Goal: Task Accomplishment & Management: Manage account settings

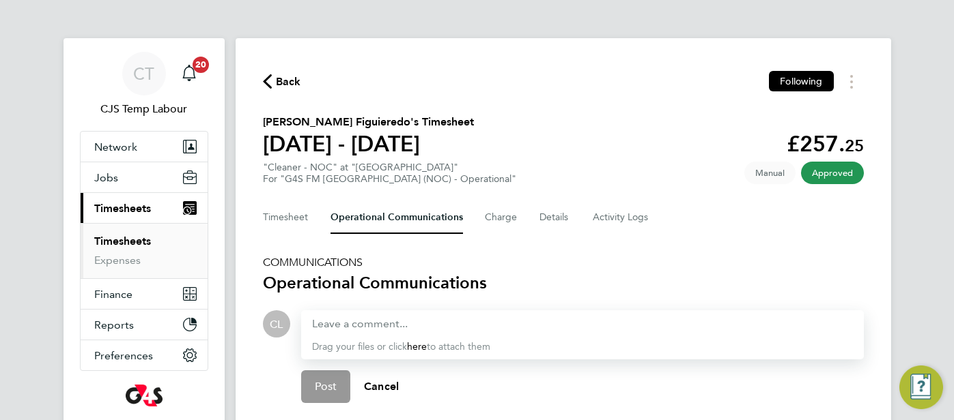
scroll to position [149, 0]
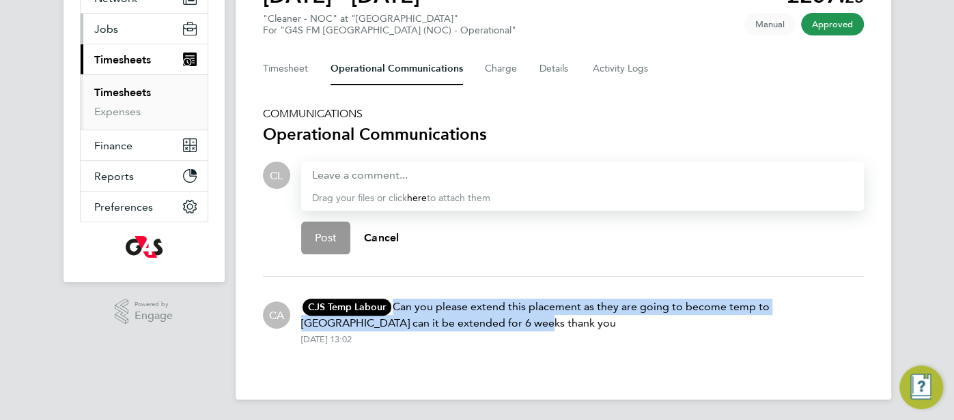
click at [110, 30] on span "Jobs" at bounding box center [106, 29] width 24 height 13
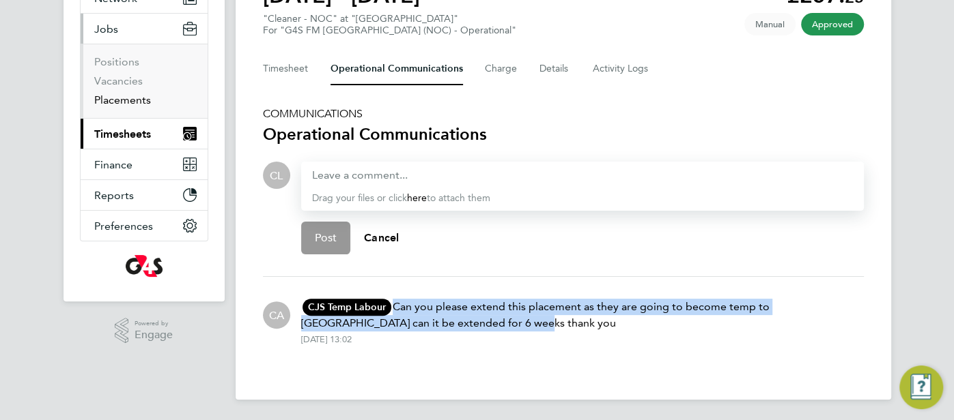
click at [111, 99] on link "Placements" at bounding box center [122, 100] width 57 height 13
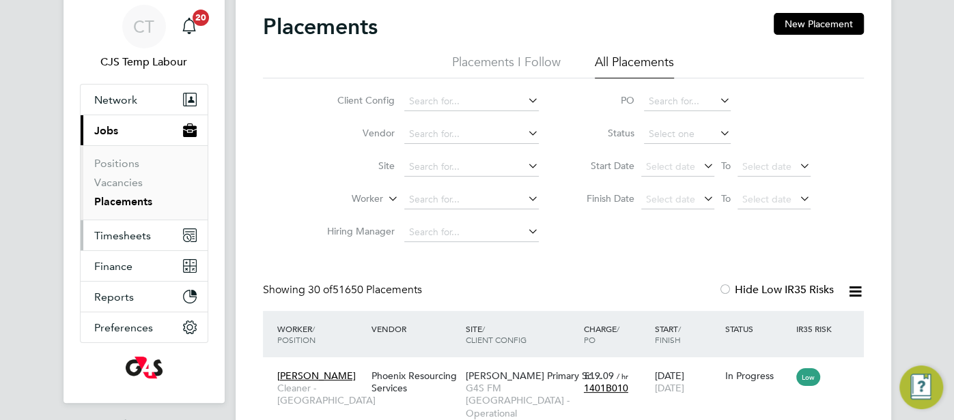
click at [135, 242] on button "Timesheets" at bounding box center [144, 235] width 127 height 30
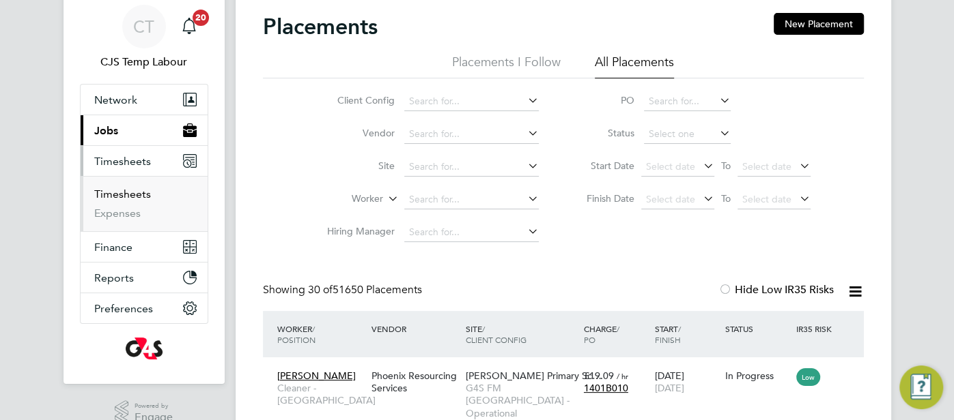
click at [128, 197] on link "Timesheets" at bounding box center [122, 194] width 57 height 13
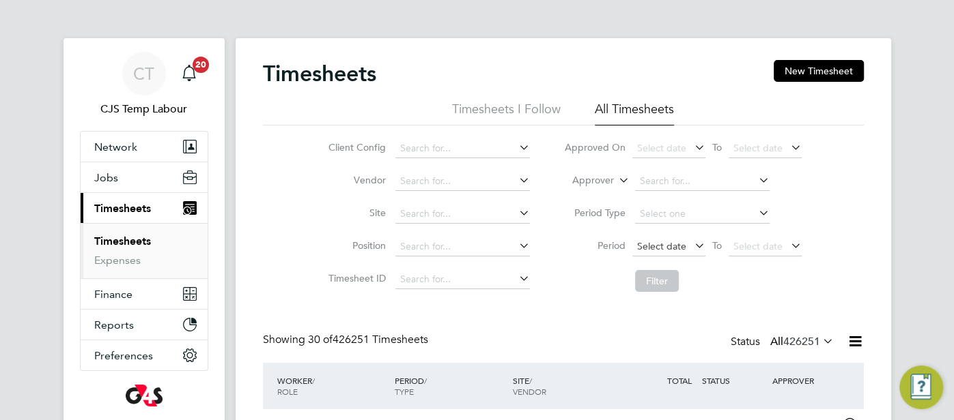
click at [671, 244] on span "Select date" at bounding box center [661, 246] width 49 height 12
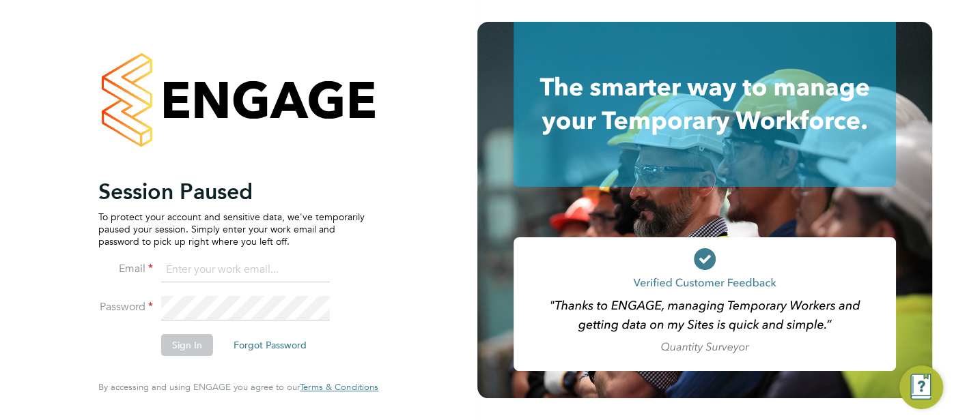
type input "cjs.templabour@uk.g4s.com"
click at [195, 347] on button "Sign In" at bounding box center [187, 345] width 52 height 22
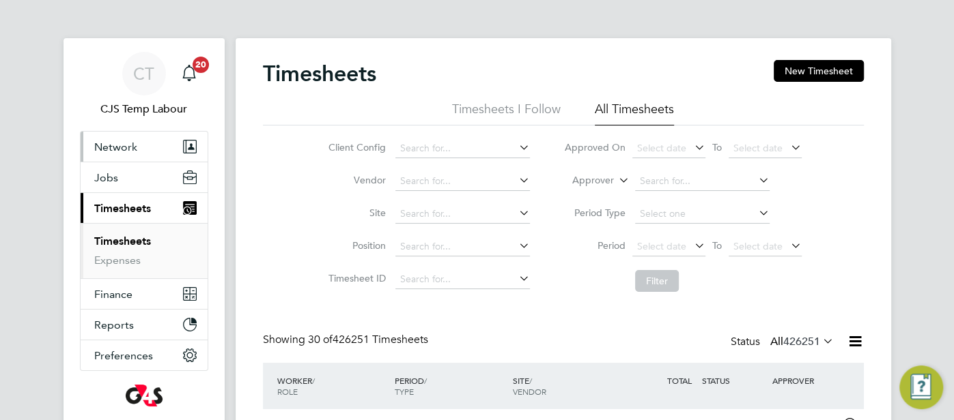
click at [128, 149] on span "Network" at bounding box center [115, 147] width 43 height 13
click at [123, 142] on span "Network" at bounding box center [115, 147] width 43 height 13
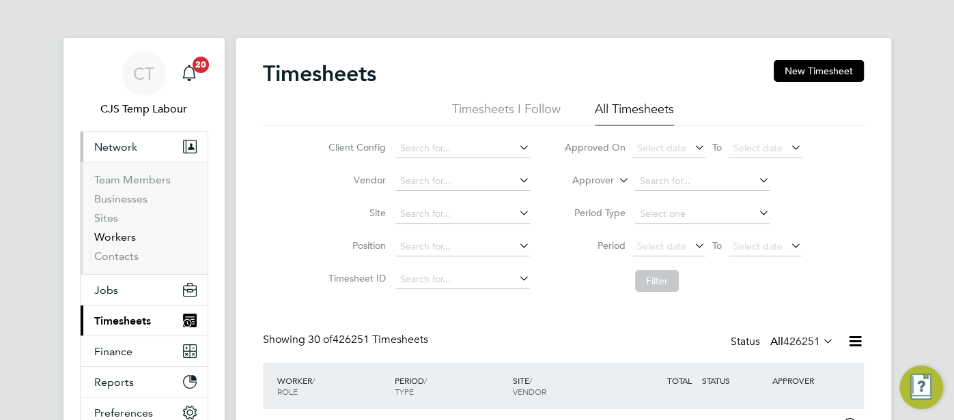
click at [129, 236] on link "Workers" at bounding box center [115, 237] width 42 height 13
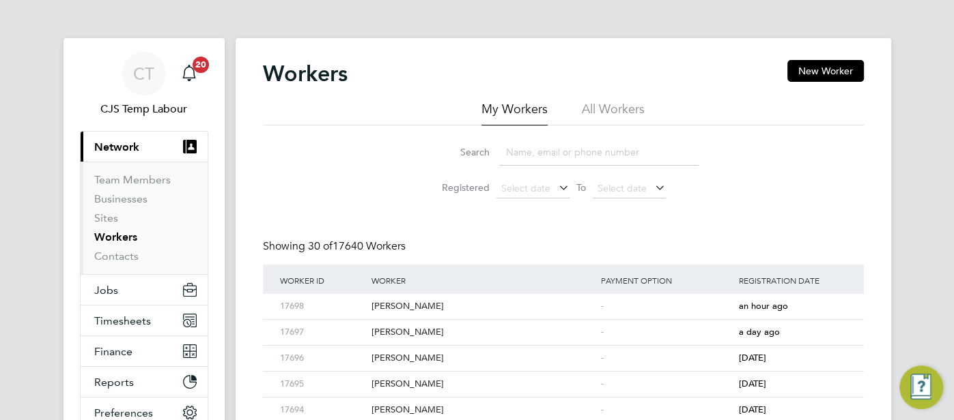
click at [591, 106] on li "All Workers" at bounding box center [613, 113] width 63 height 25
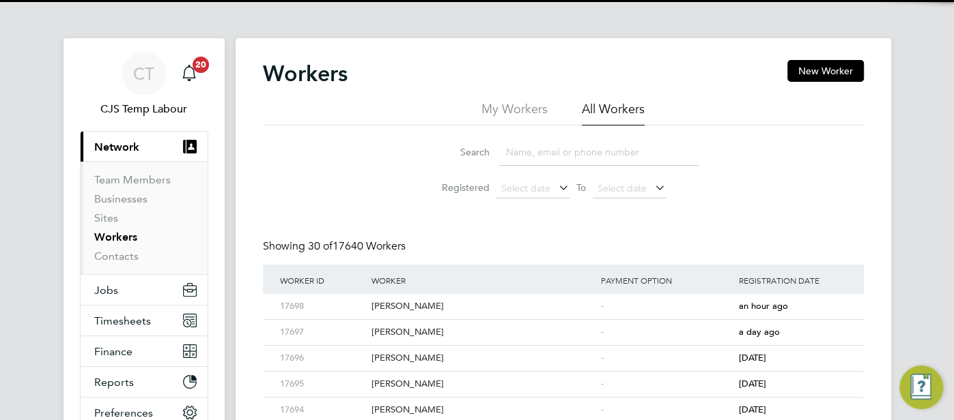
click at [560, 151] on input at bounding box center [598, 152] width 199 height 27
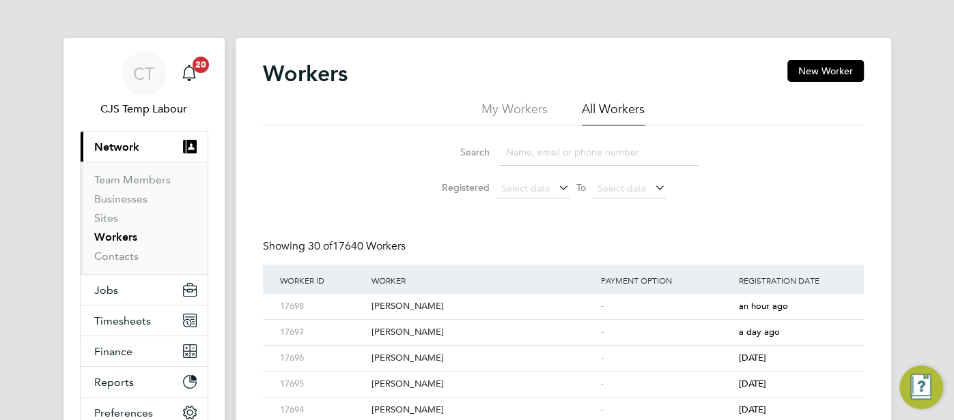
paste input "Natalia Kambole."
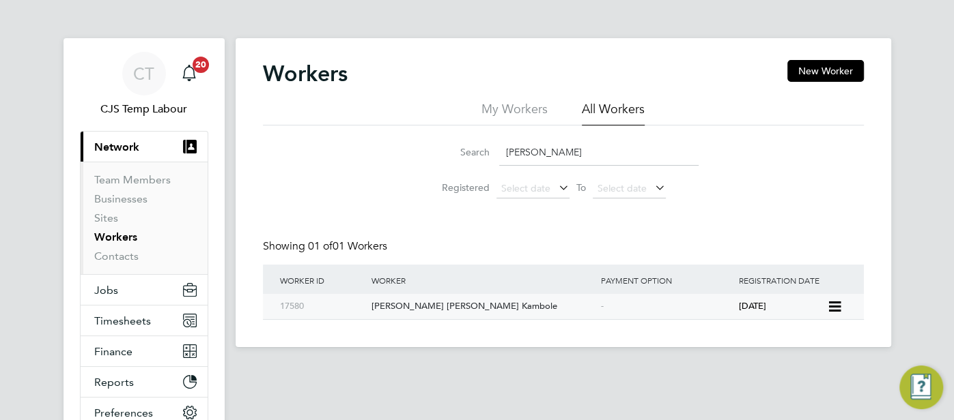
type input "Natalia Kambole"
click at [571, 300] on div "Natalia Helena Chissano Kambole" at bounding box center [482, 306] width 229 height 25
click at [125, 294] on button "Jobs" at bounding box center [144, 290] width 127 height 30
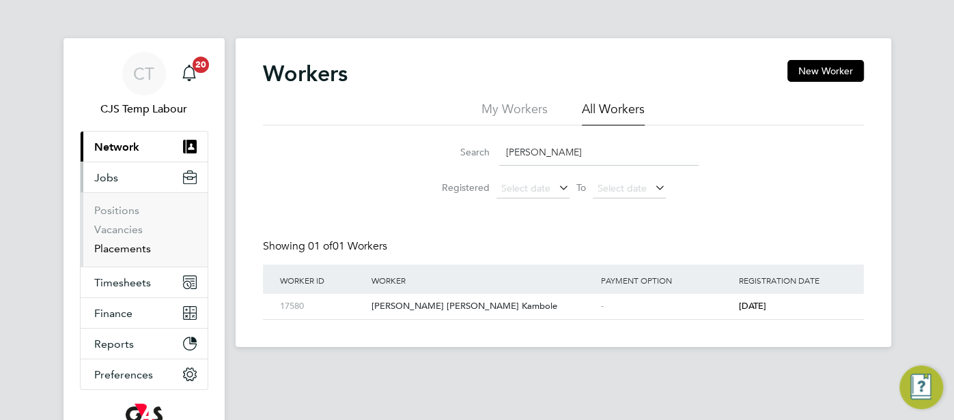
click at [134, 253] on link "Placements" at bounding box center [122, 248] width 57 height 13
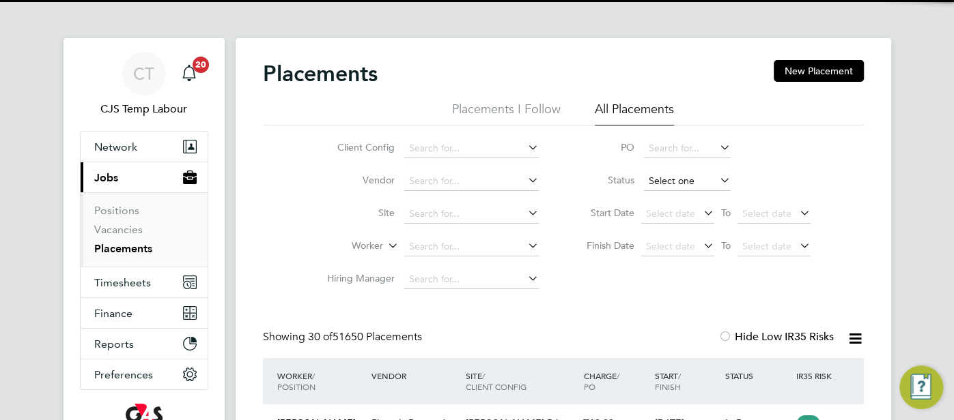
scroll to position [51, 118]
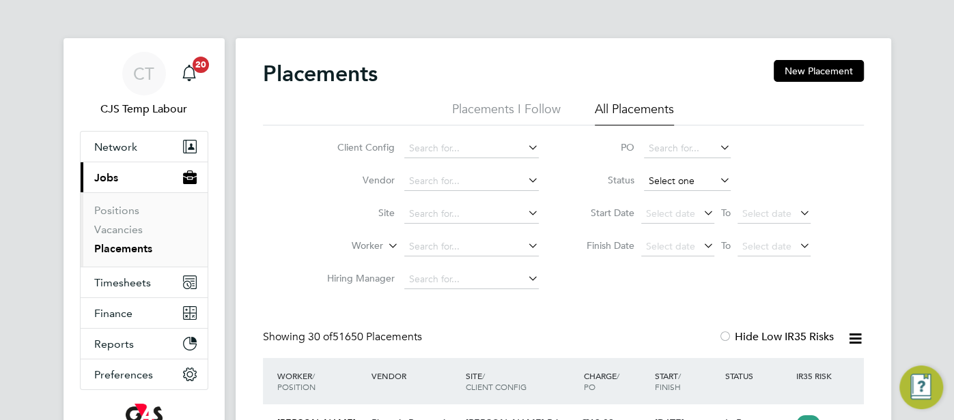
click at [665, 178] on input at bounding box center [687, 181] width 87 height 19
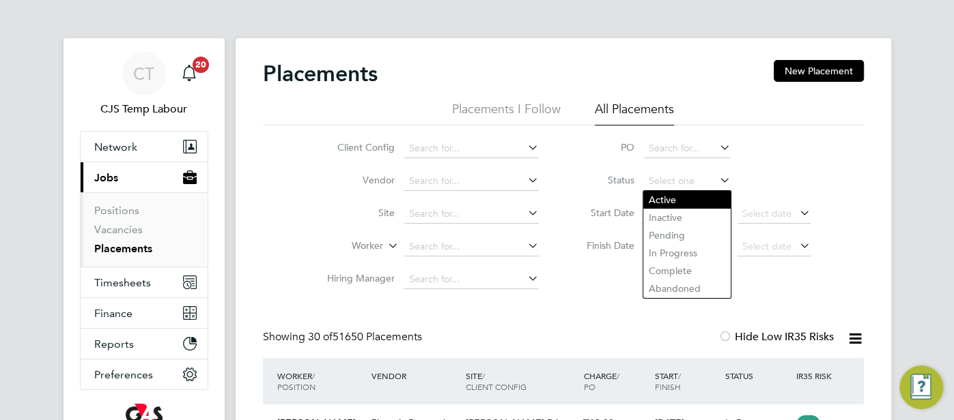
click at [660, 197] on li "Active" at bounding box center [686, 200] width 87 height 18
type input "Active"
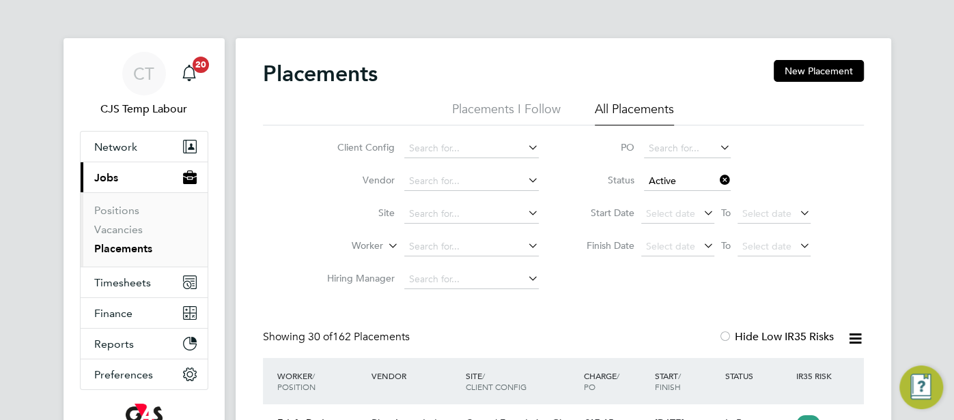
click at [860, 337] on icon at bounding box center [854, 338] width 17 height 17
click at [814, 371] on li "Download Placements Report" at bounding box center [787, 371] width 145 height 19
click at [111, 284] on span "Timesheets" at bounding box center [122, 282] width 57 height 13
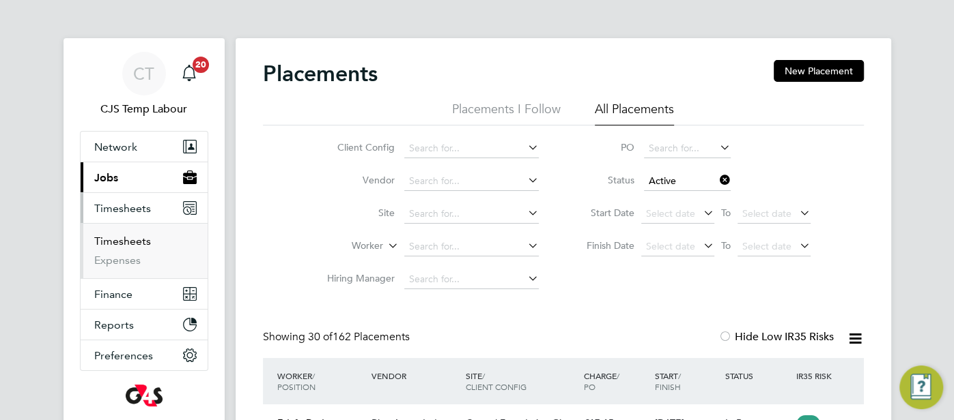
click at [121, 242] on link "Timesheets" at bounding box center [122, 241] width 57 height 13
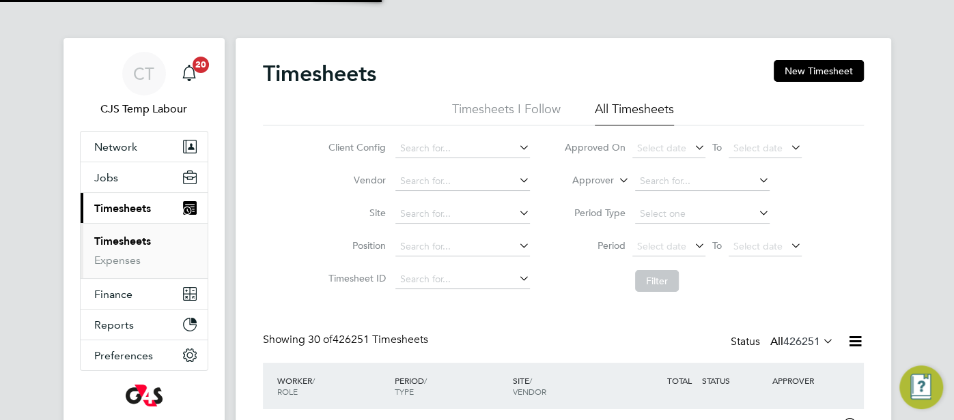
scroll to position [34, 118]
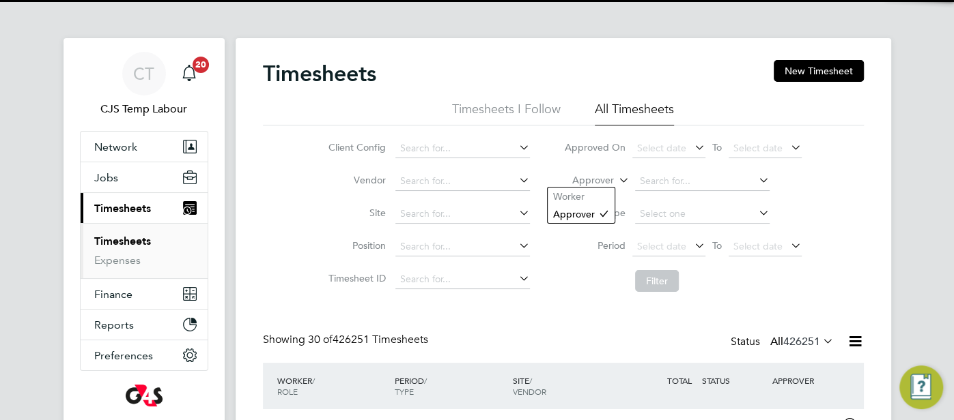
click at [616, 180] on icon at bounding box center [616, 177] width 0 height 12
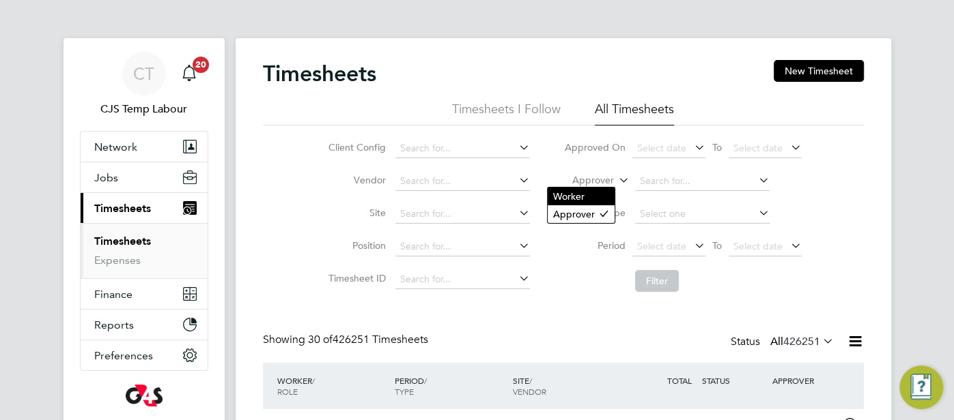
click at [594, 197] on li "Worker" at bounding box center [580, 197] width 67 height 18
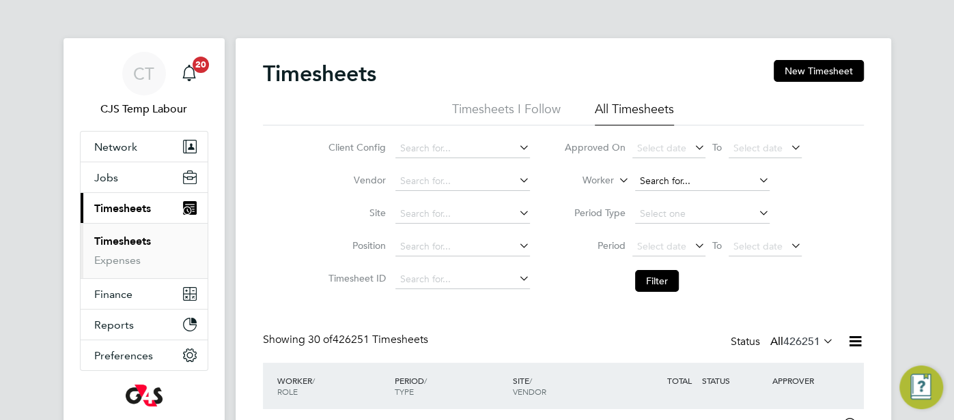
click at [655, 180] on input at bounding box center [702, 181] width 134 height 19
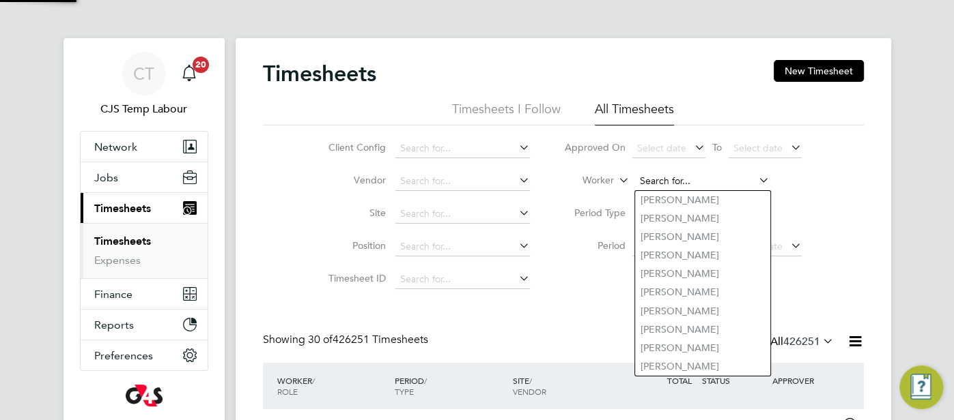
paste input "Akinfolahan Akanji Akinola"
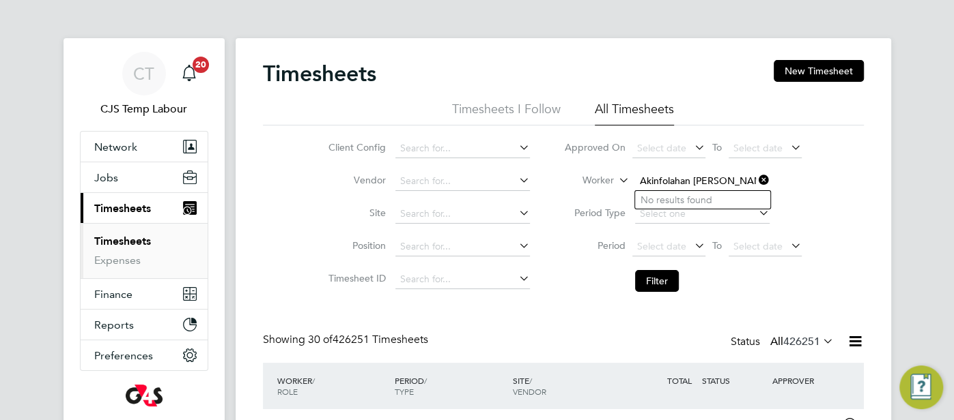
click at [723, 182] on input "Akinfolahan Akanji Akinola" at bounding box center [702, 181] width 134 height 19
click at [773, 203] on b "Akinola" at bounding box center [812, 201] width 79 height 12
type input "Akinfolahan Akanji Akinola"
click at [659, 279] on button "Filter" at bounding box center [657, 281] width 44 height 22
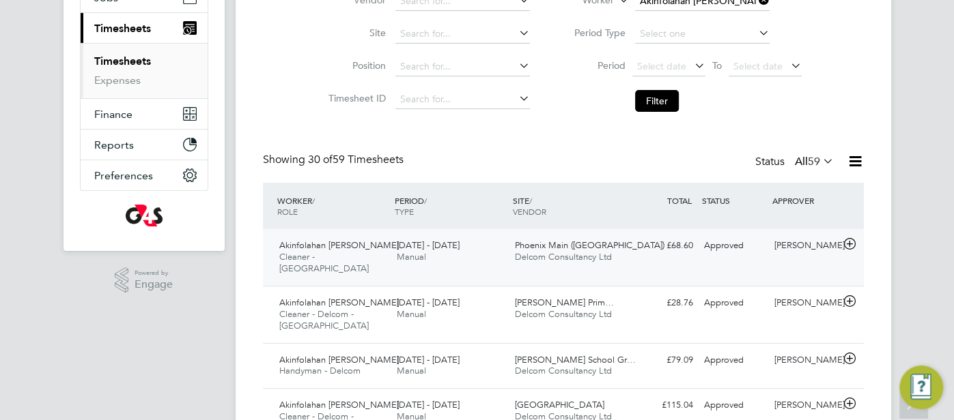
click at [755, 248] on div "Approved" at bounding box center [733, 246] width 71 height 23
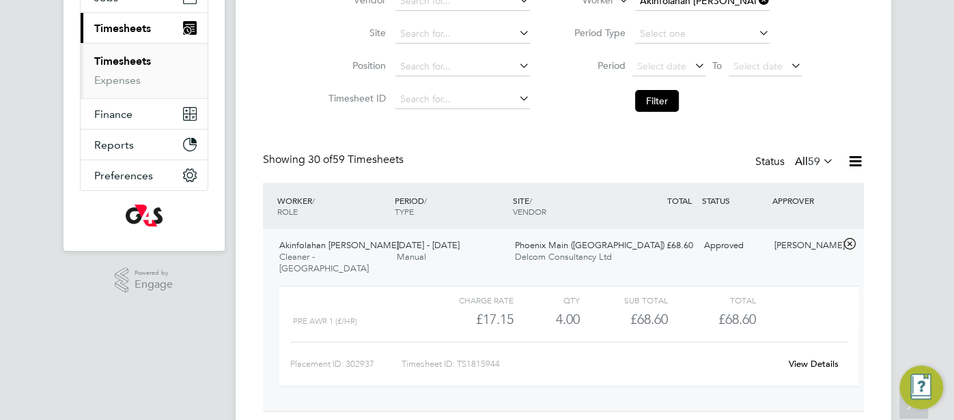
click at [823, 358] on link "View Details" at bounding box center [813, 364] width 50 height 12
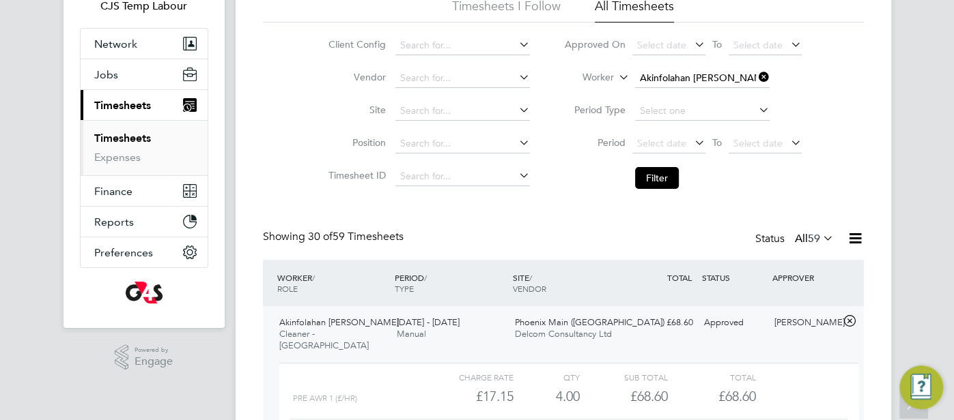
scroll to position [10, 0]
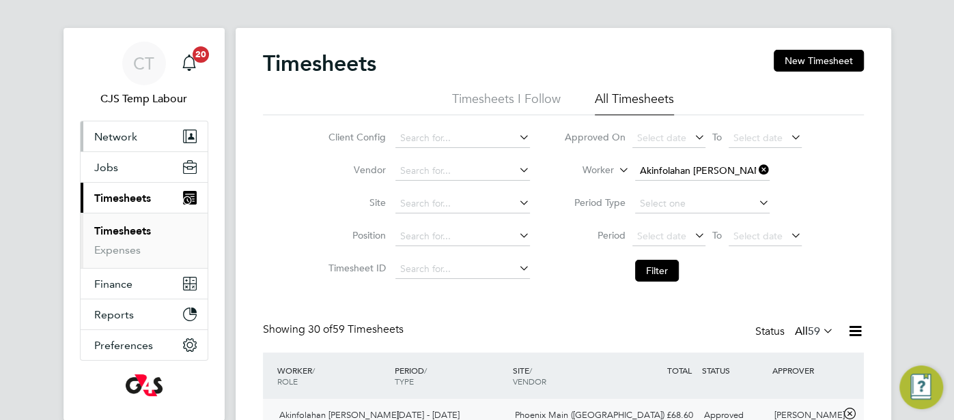
click at [126, 132] on span "Network" at bounding box center [115, 136] width 43 height 13
click at [130, 134] on span "Network" at bounding box center [115, 136] width 43 height 13
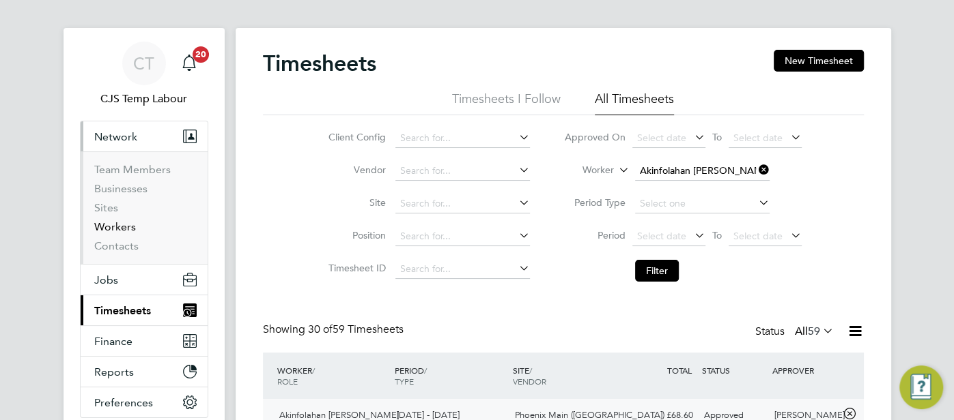
click at [126, 228] on link "Workers" at bounding box center [115, 226] width 42 height 13
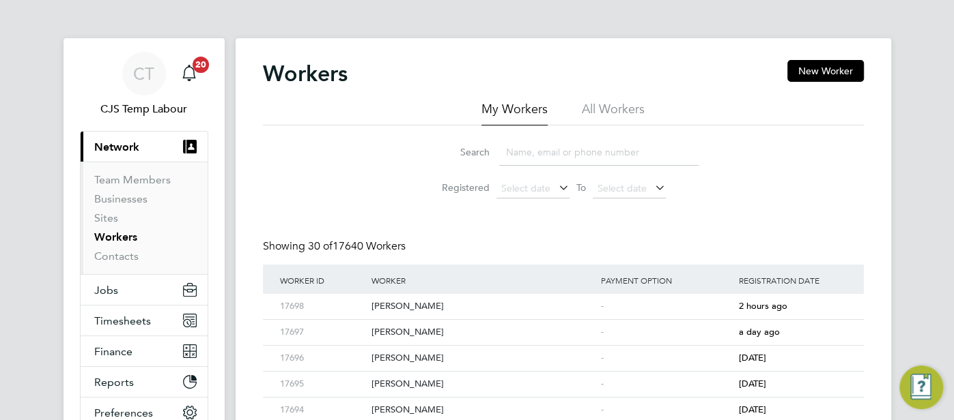
drag, startPoint x: 614, startPoint y: 106, endPoint x: 608, endPoint y: 119, distance: 15.0
click at [614, 106] on li "All Workers" at bounding box center [613, 113] width 63 height 25
click at [543, 147] on input at bounding box center [598, 152] width 199 height 27
paste input "Michael Abel"
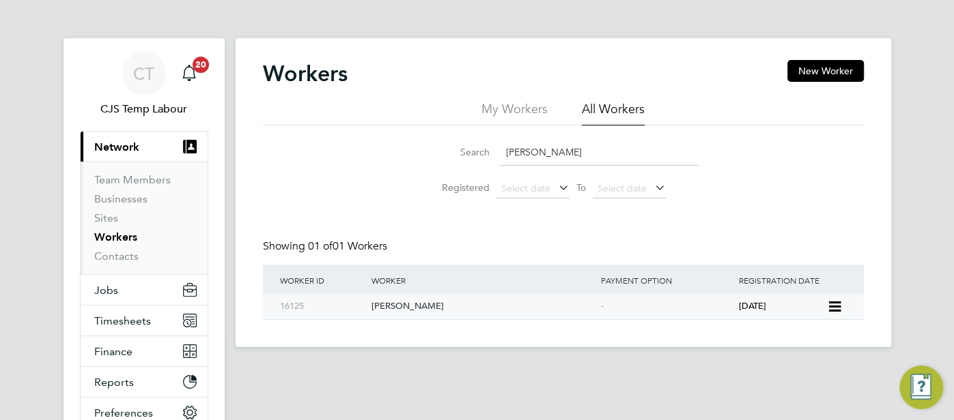
type input "Michael Abel"
click at [638, 308] on div "-" at bounding box center [666, 306] width 138 height 25
click at [133, 323] on span "Timesheets" at bounding box center [122, 321] width 57 height 13
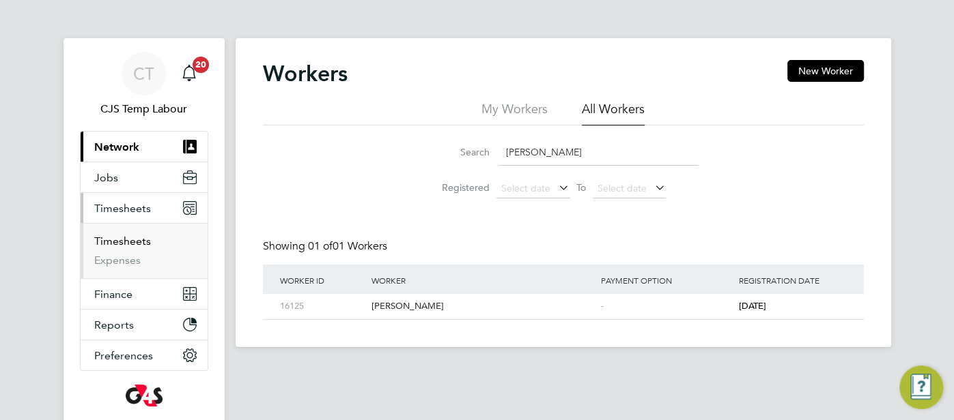
click at [113, 240] on link "Timesheets" at bounding box center [122, 241] width 57 height 13
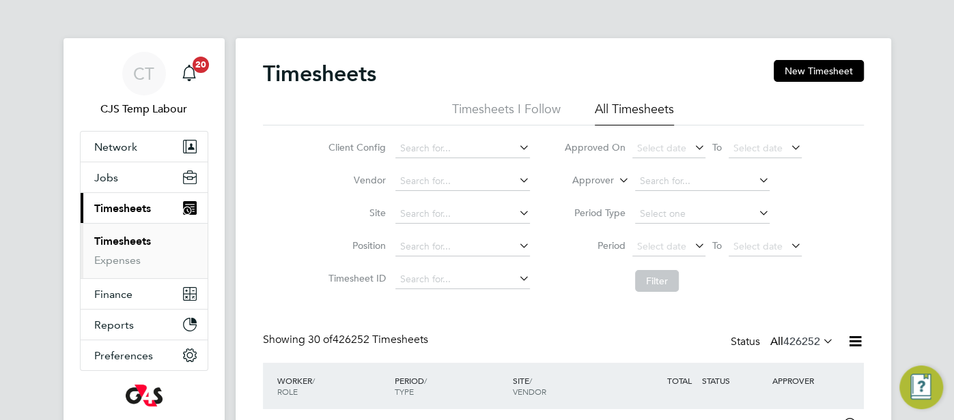
scroll to position [46, 118]
click at [616, 181] on icon at bounding box center [616, 177] width 0 height 12
click at [595, 195] on li "Worker" at bounding box center [580, 197] width 67 height 18
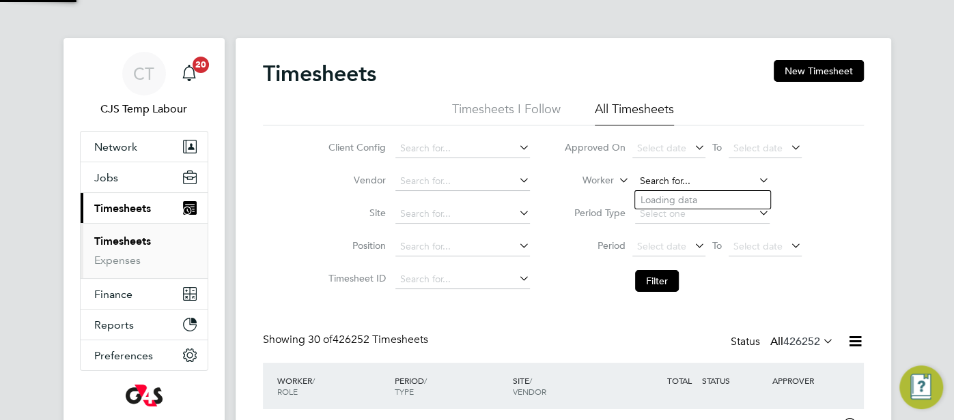
click at [663, 180] on input at bounding box center [702, 181] width 134 height 19
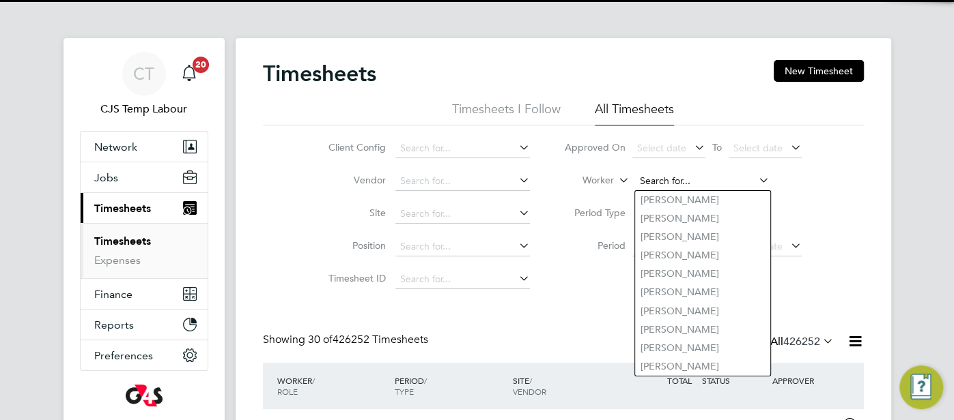
paste input "Oluwabusayo Abayomi"
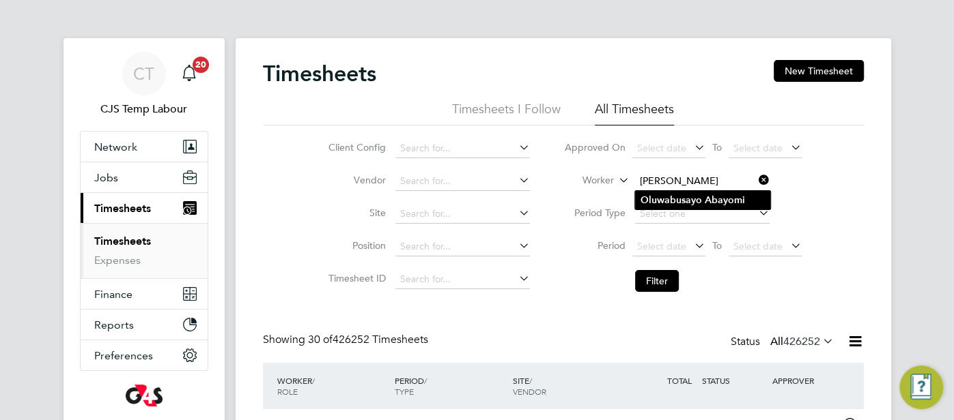
type input "Oluwabusayo Abayomi"
click at [671, 201] on b "Oluwabusayo" at bounding box center [670, 201] width 61 height 12
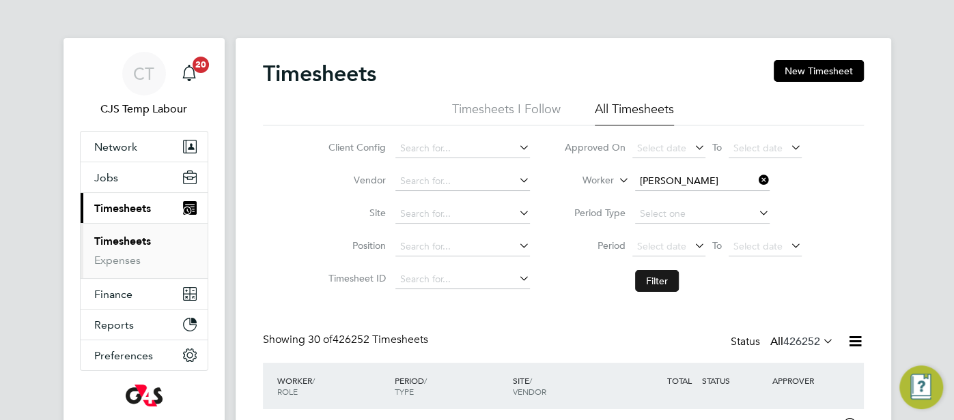
click at [661, 279] on button "Filter" at bounding box center [657, 281] width 44 height 22
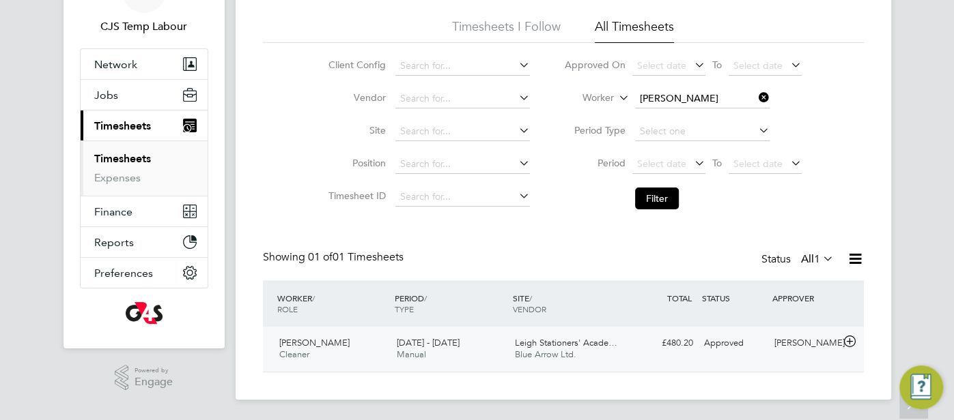
click at [733, 336] on div "Approved" at bounding box center [733, 343] width 71 height 23
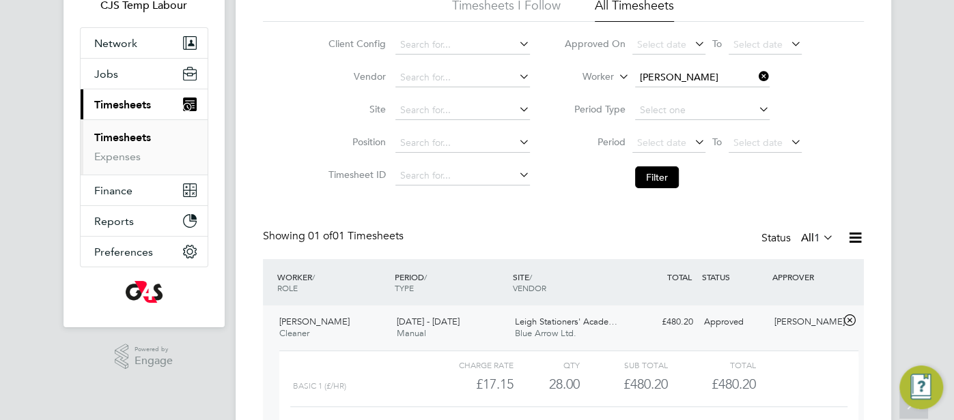
scroll to position [208, 0]
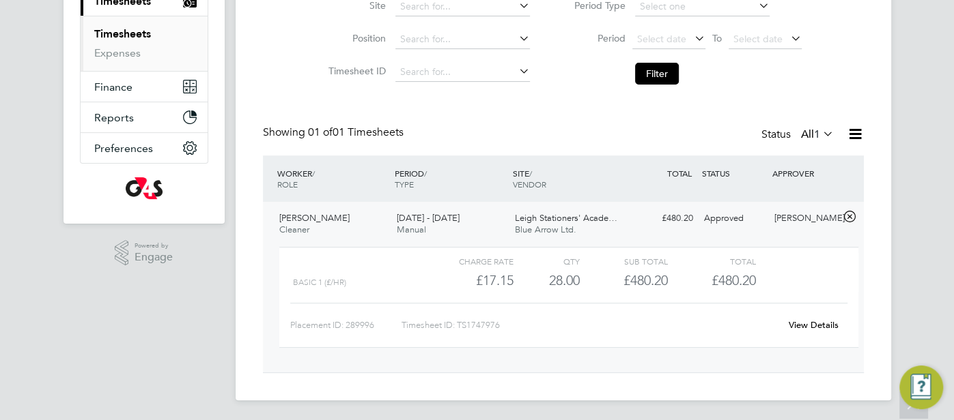
click at [820, 324] on link "View Details" at bounding box center [813, 325] width 50 height 12
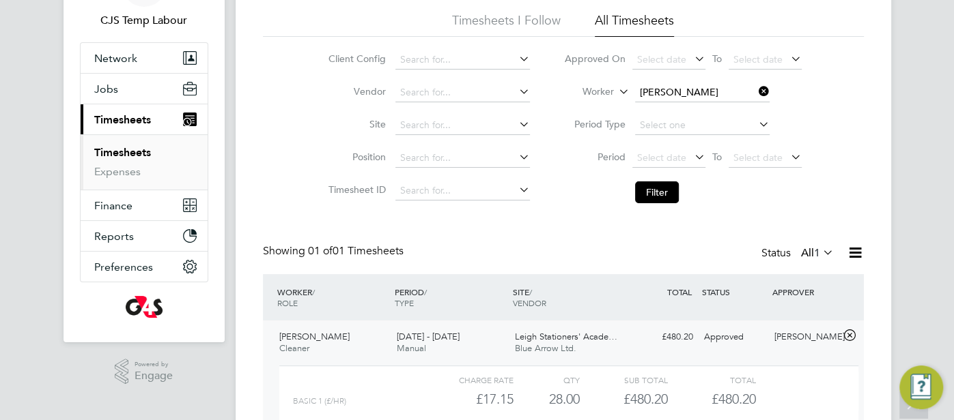
scroll to position [0, 0]
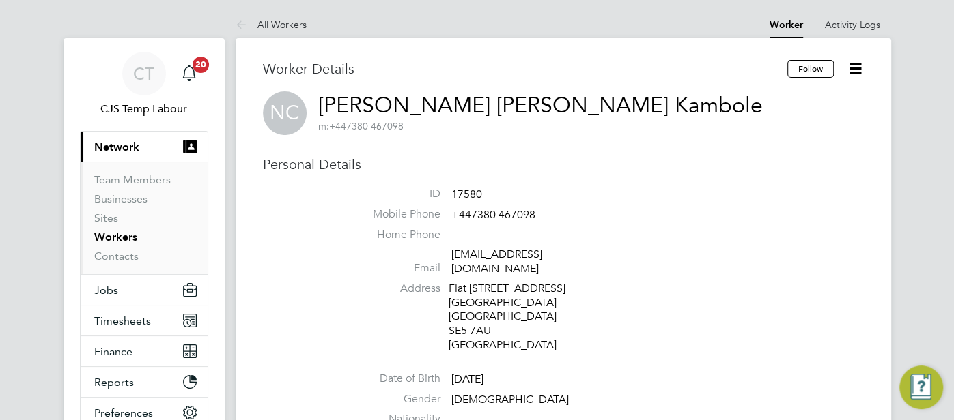
drag, startPoint x: 650, startPoint y: 106, endPoint x: 318, endPoint y: 104, distance: 331.8
click at [318, 104] on div "NC [PERSON_NAME] [PERSON_NAME] Kambole m: +447380 467098" at bounding box center [563, 113] width 601 height 44
copy h2 "[PERSON_NAME] [PERSON_NAME] Kambole m: +447380 467098"
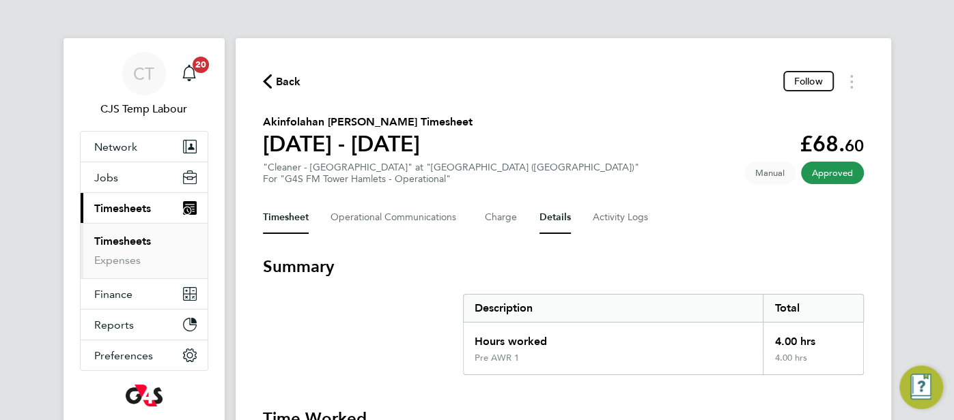
click at [543, 222] on button "Details" at bounding box center [554, 217] width 31 height 33
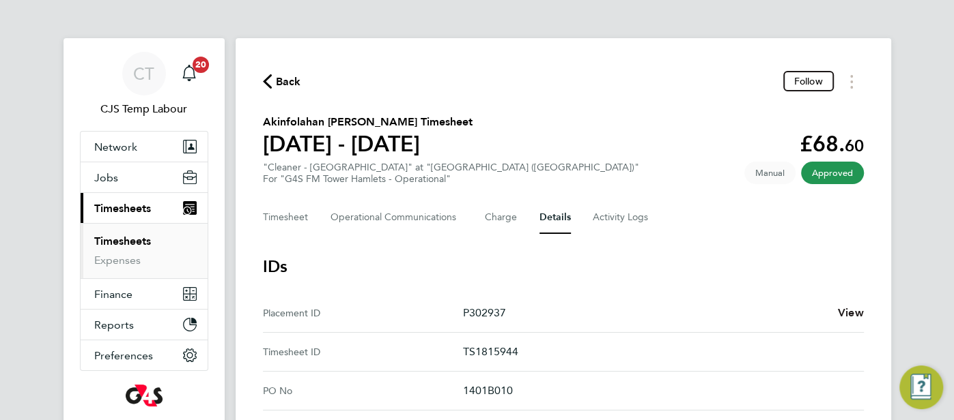
click at [846, 308] on span "View" at bounding box center [851, 312] width 26 height 13
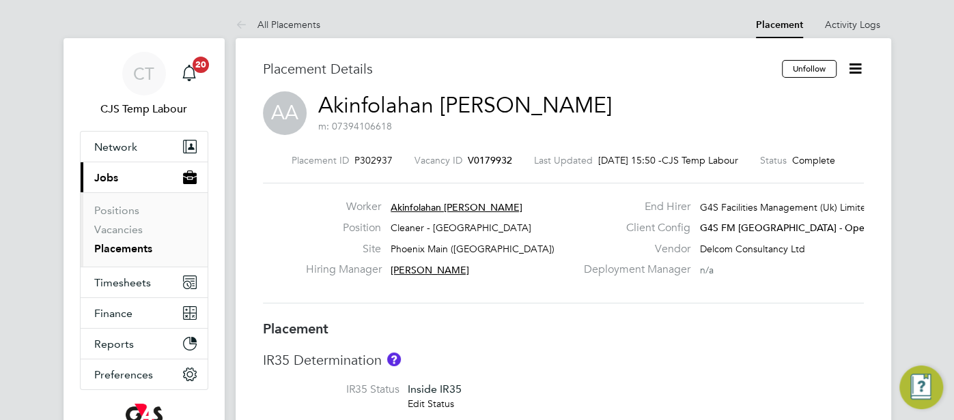
click at [483, 108] on link "Akinfolahan Akanji Akinola" at bounding box center [465, 105] width 294 height 27
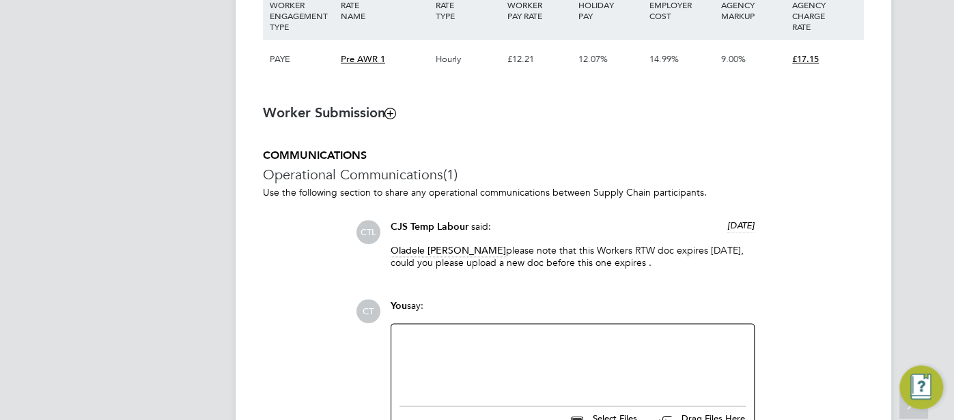
scroll to position [1115, 0]
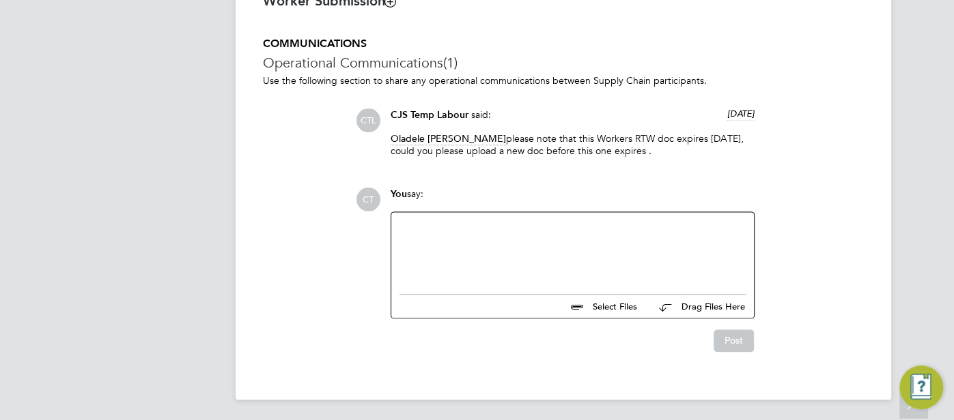
click at [447, 254] on div at bounding box center [572, 249] width 346 height 59
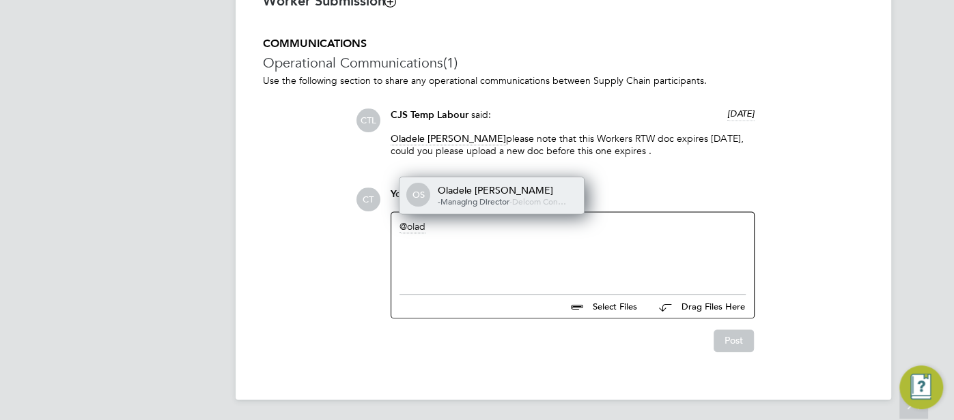
click at [476, 203] on span "-Managing Director" at bounding box center [474, 201] width 72 height 11
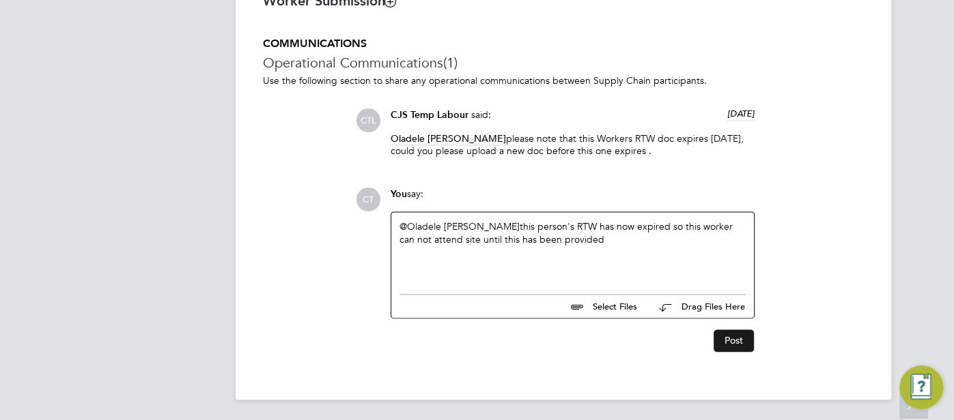
click at [735, 347] on button "Post" at bounding box center [733, 341] width 40 height 22
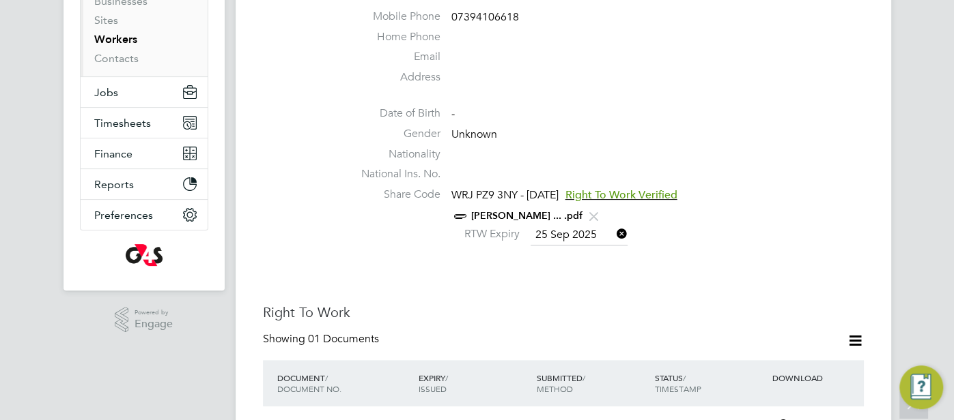
scroll to position [199, 0]
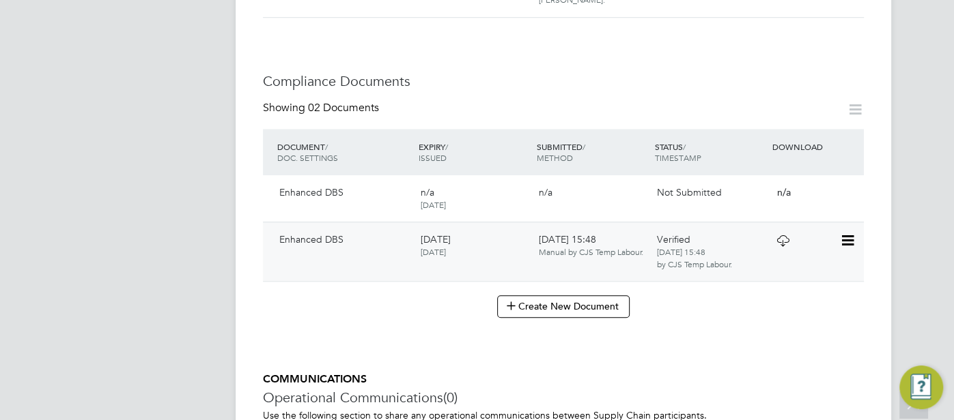
scroll to position [664, 0]
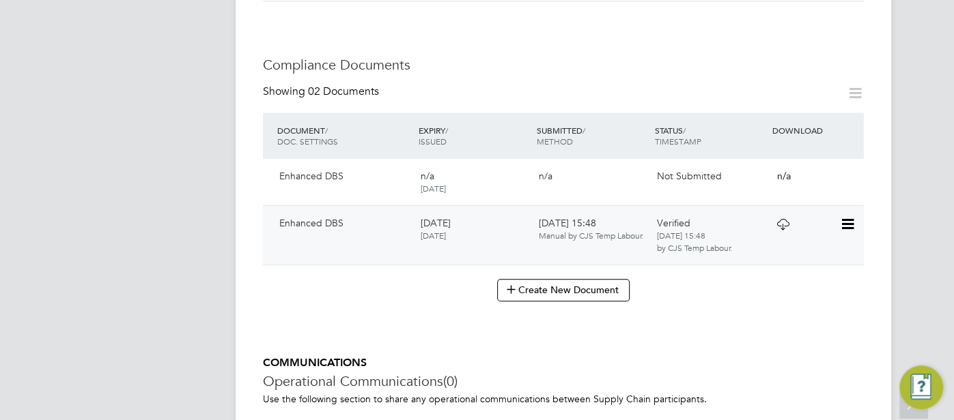
click at [745, 238] on div "Verified [DATE] 15:48 by CJS Temp Labour." at bounding box center [710, 236] width 118 height 48
click at [767, 224] on div "Verified [DATE] 15:48 by CJS Temp Labour." at bounding box center [710, 236] width 118 height 48
click at [786, 220] on icon at bounding box center [782, 224] width 17 height 11
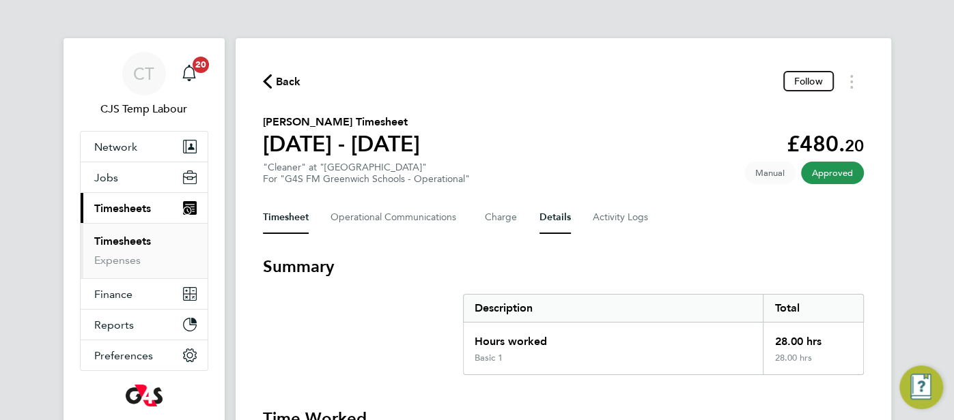
click at [547, 224] on button "Details" at bounding box center [554, 217] width 31 height 33
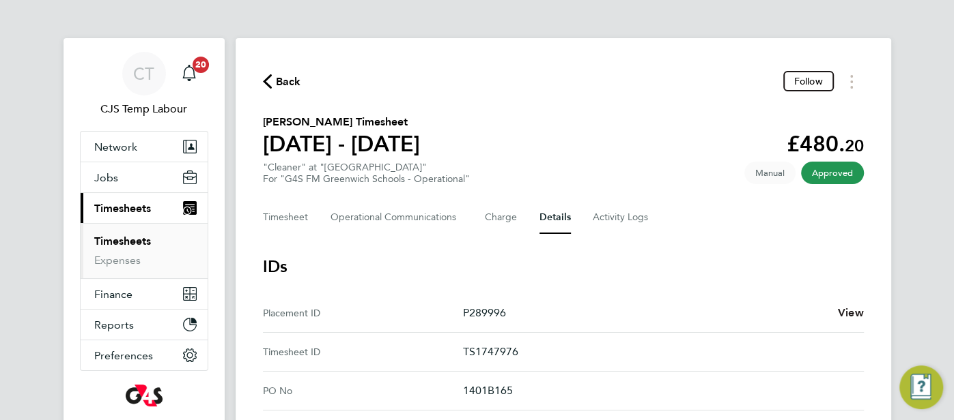
click at [845, 312] on span "View" at bounding box center [851, 312] width 26 height 13
click at [271, 82] on icon "button" at bounding box center [267, 81] width 9 height 14
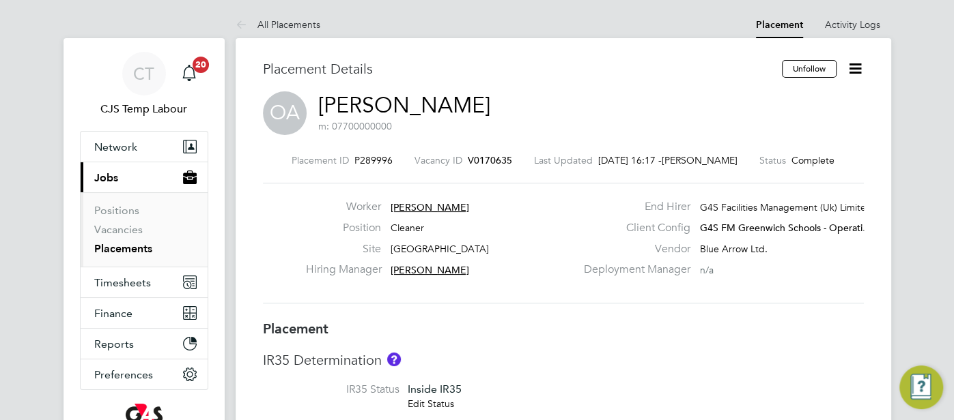
click at [447, 105] on link "Oluwabusayo Abayomi" at bounding box center [404, 105] width 172 height 27
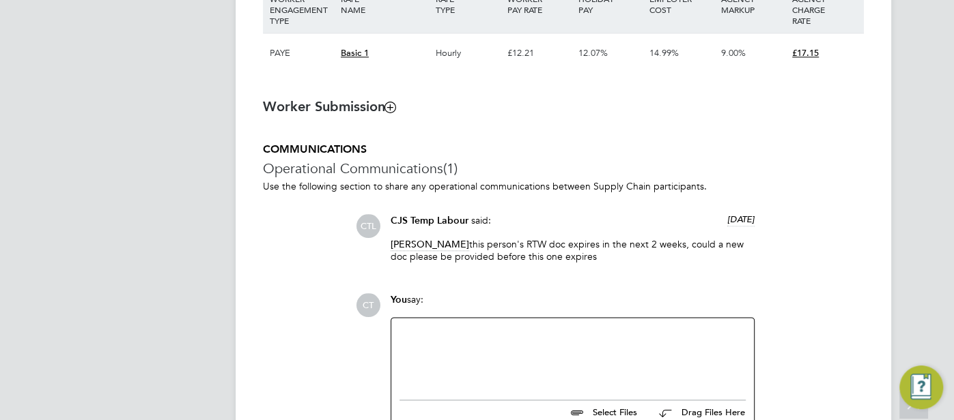
scroll to position [1115, 0]
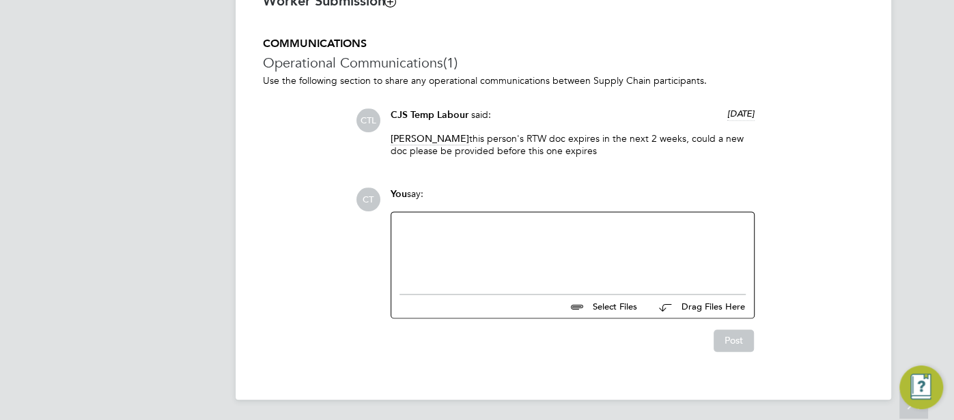
click at [446, 255] on div at bounding box center [572, 249] width 346 height 59
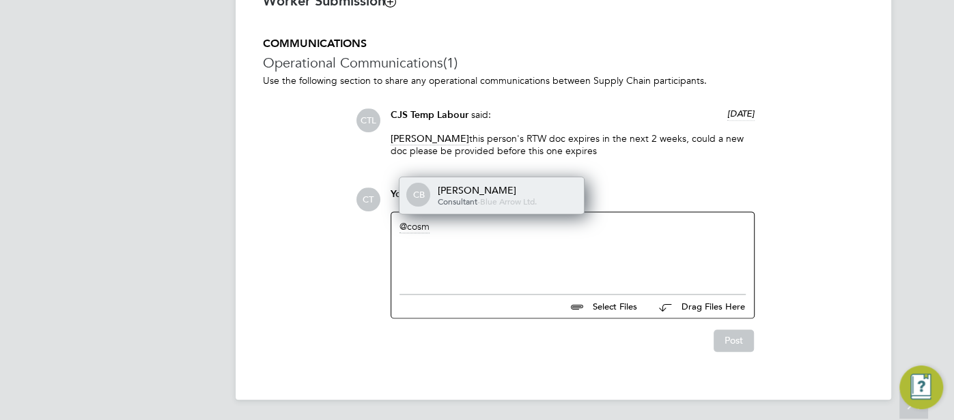
click at [480, 196] on span "-" at bounding box center [478, 201] width 3 height 11
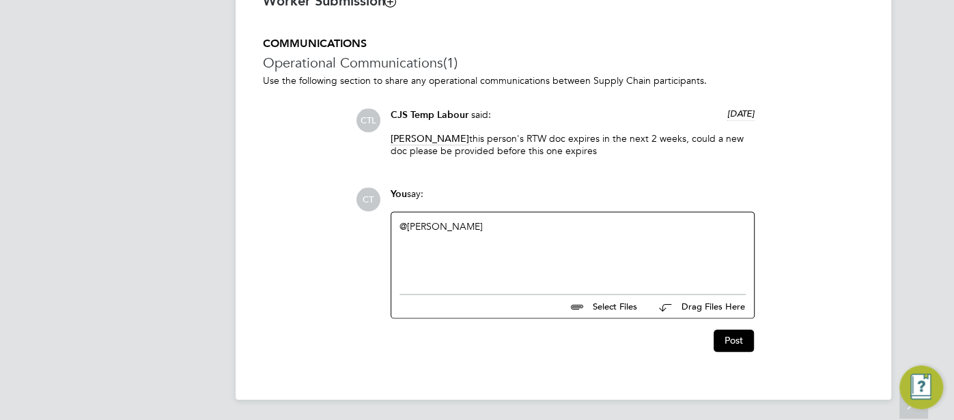
drag, startPoint x: 455, startPoint y: 141, endPoint x: 602, endPoint y: 162, distance: 149.0
click at [602, 162] on div "Cosmin Balan this person's RTW doc expires in the next 2 weeks, could a new doc…" at bounding box center [572, 149] width 364 height 35
copy p "his person's RTW doc expires in the next 2 weeks, could a new doc please be pro…"
click at [511, 225] on div "@Cosmin Balan ​" at bounding box center [572, 249] width 346 height 59
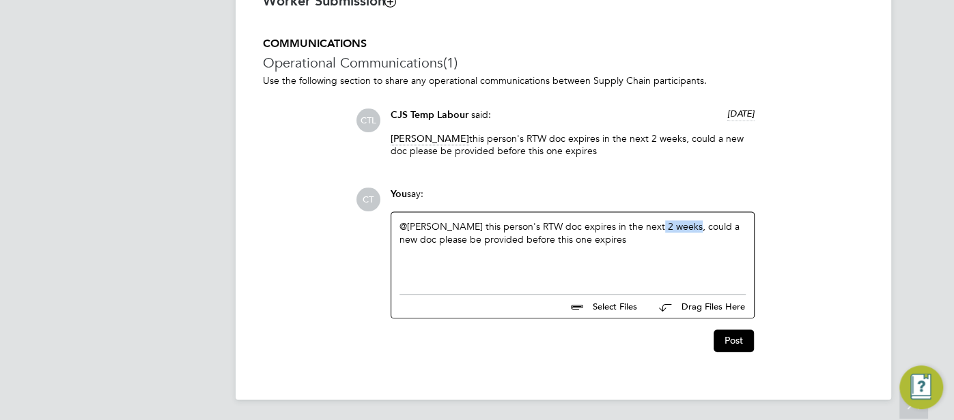
drag, startPoint x: 680, startPoint y: 231, endPoint x: 644, endPoint y: 232, distance: 35.5
click at [642, 232] on div "@Cosmin Balan ​ this person's RTW doc expires in the next 2 weeks, could a new …" at bounding box center [572, 249] width 346 height 59
click at [725, 336] on button "Post" at bounding box center [733, 341] width 40 height 22
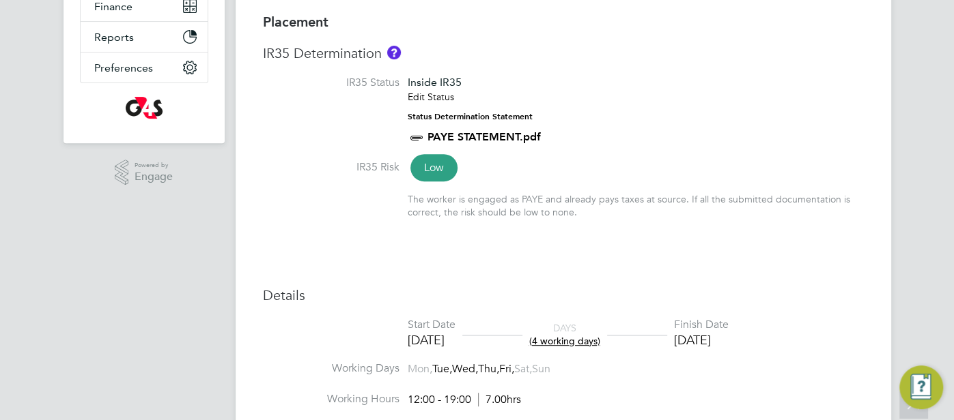
scroll to position [0, 0]
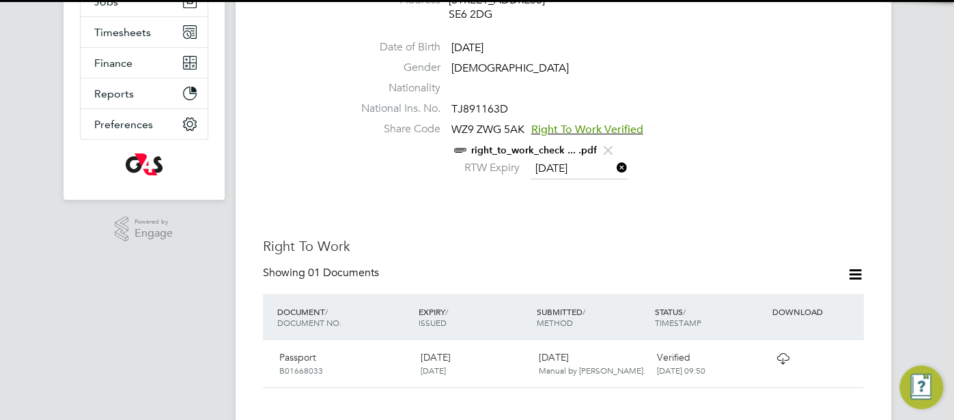
scroll to position [369, 0]
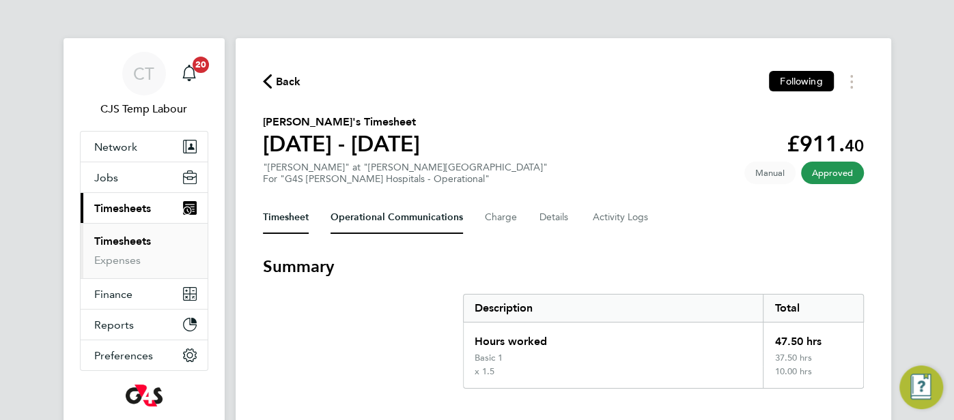
click at [412, 218] on Communications-tab "Operational Communications" at bounding box center [396, 217] width 132 height 33
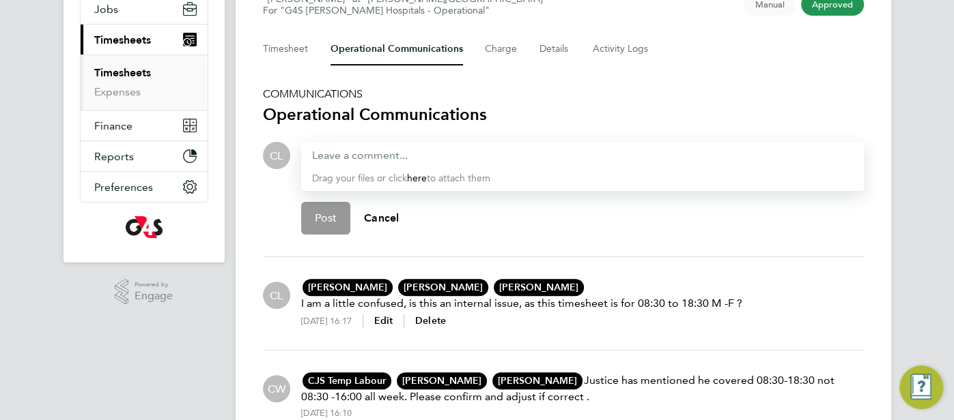
scroll to position [158, 0]
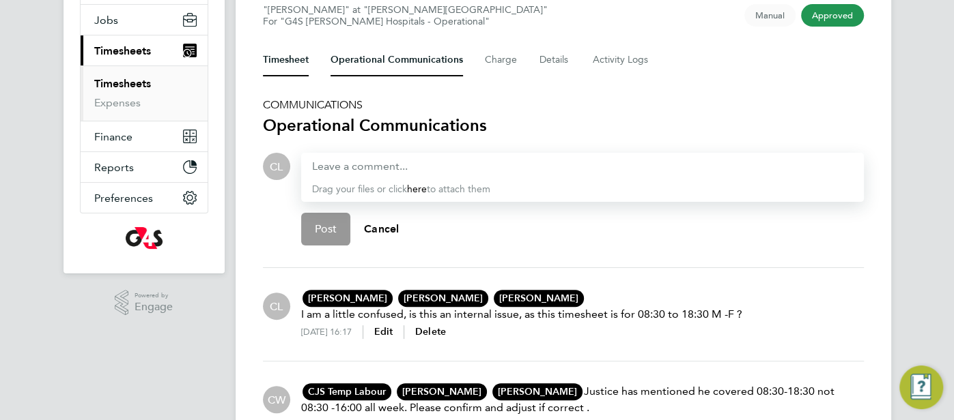
click at [290, 55] on button "Timesheet" at bounding box center [286, 60] width 46 height 33
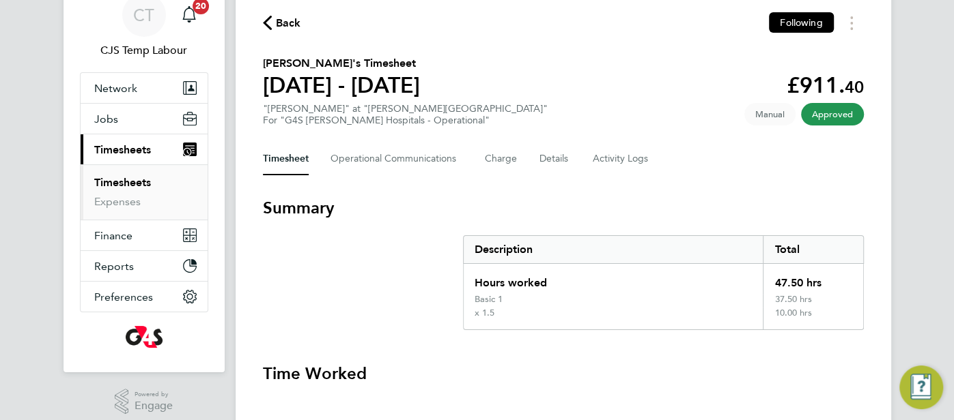
scroll to position [57, 0]
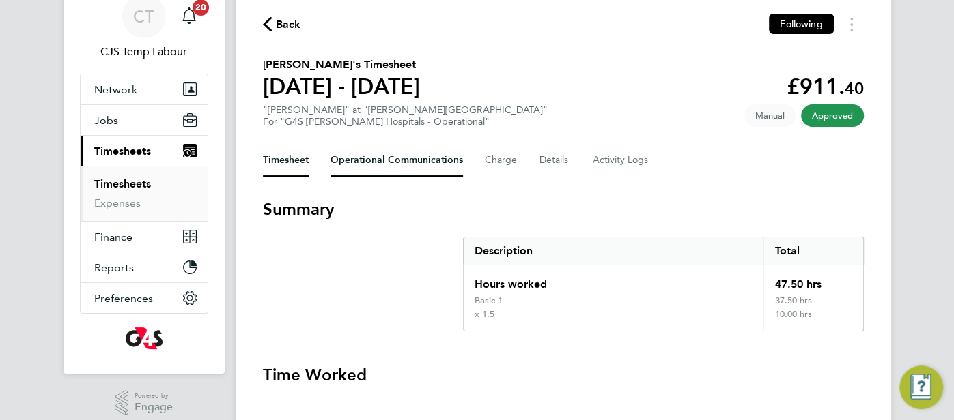
click at [386, 169] on Communications-tab "Operational Communications" at bounding box center [396, 160] width 132 height 33
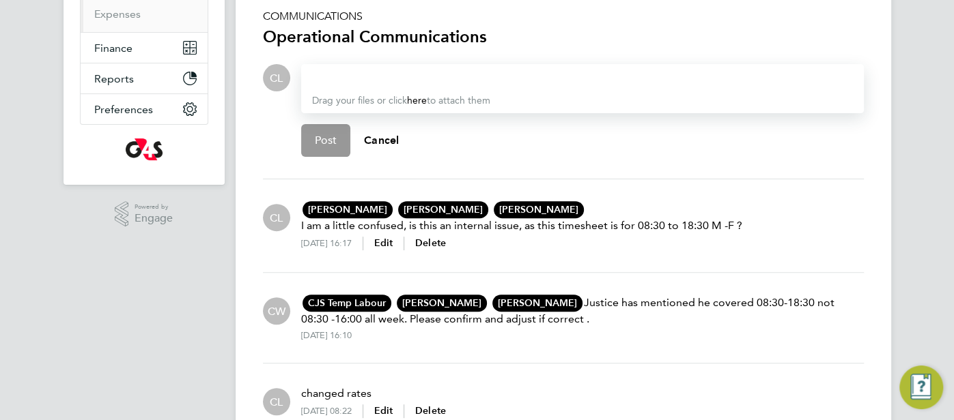
scroll to position [98, 0]
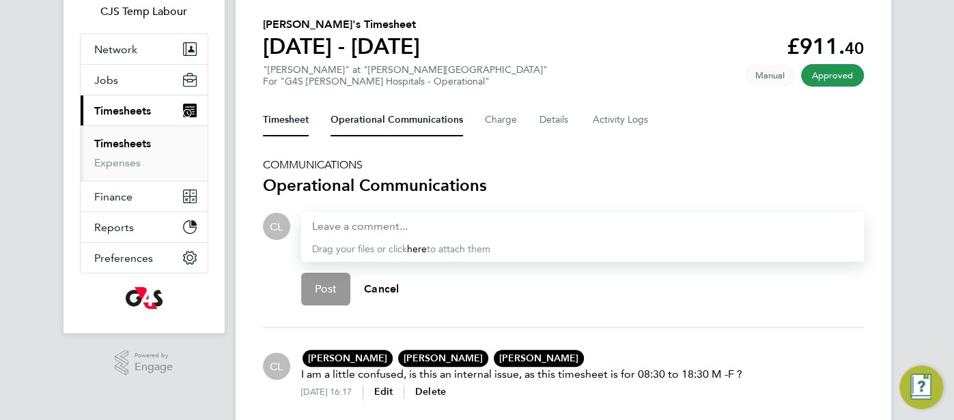
click at [294, 117] on button "Timesheet" at bounding box center [286, 120] width 46 height 33
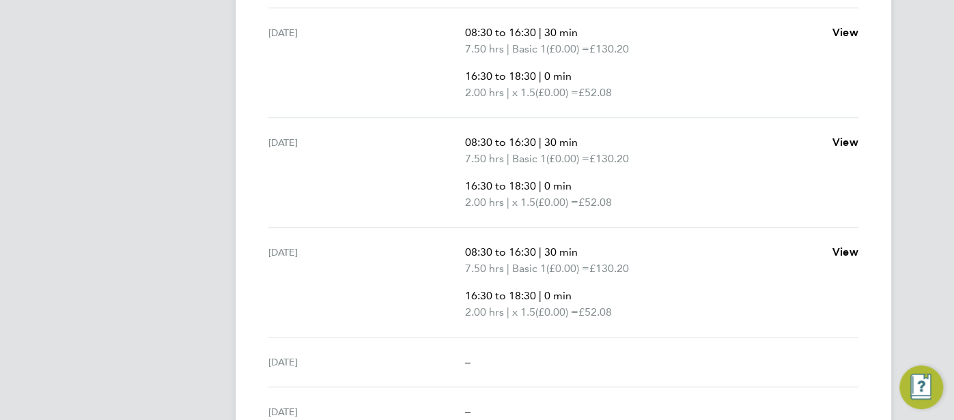
scroll to position [687, 0]
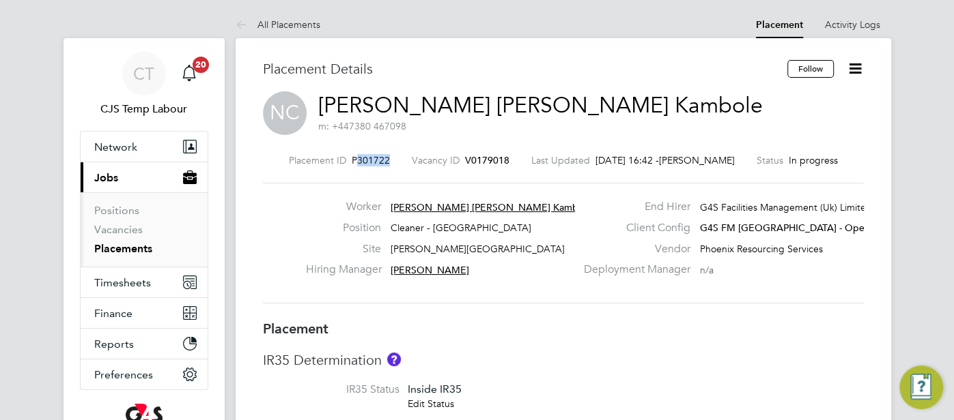
drag, startPoint x: 391, startPoint y: 162, endPoint x: 357, endPoint y: 162, distance: 34.1
click at [357, 162] on div "Placement ID P301722 Vacancy ID V0179018 Last Updated [DATE] 16:42 - [PERSON_NA…" at bounding box center [563, 160] width 601 height 12
copy span "301722"
click at [134, 282] on span "Timesheets" at bounding box center [122, 282] width 57 height 13
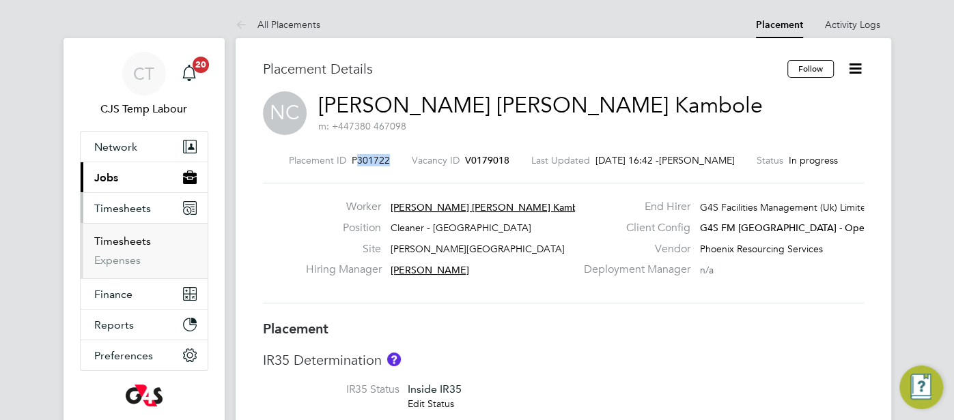
click at [132, 241] on link "Timesheets" at bounding box center [122, 241] width 57 height 13
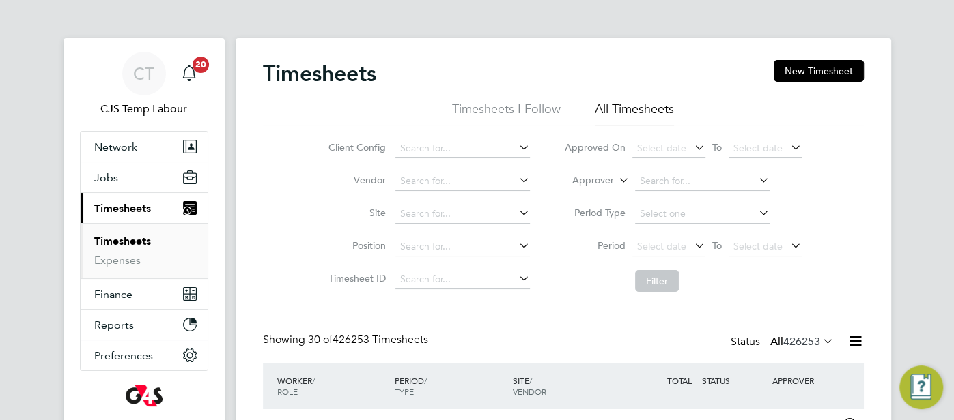
scroll to position [34, 118]
click at [790, 69] on button "New Timesheet" at bounding box center [818, 71] width 90 height 22
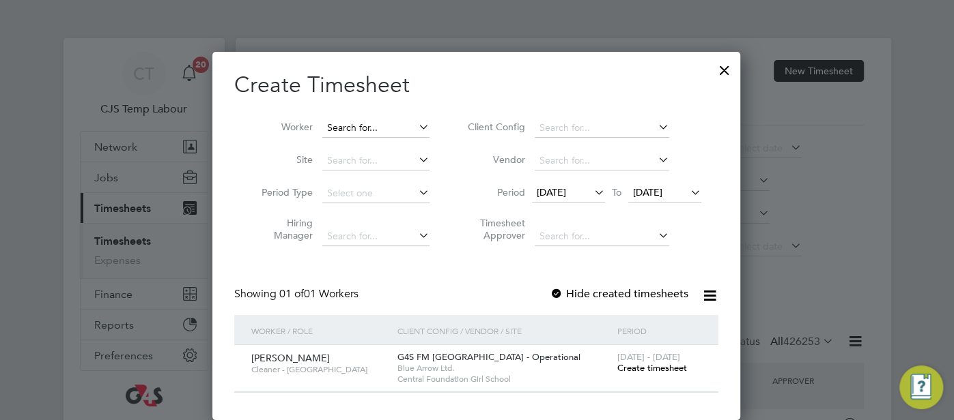
click at [382, 130] on input at bounding box center [375, 128] width 107 height 19
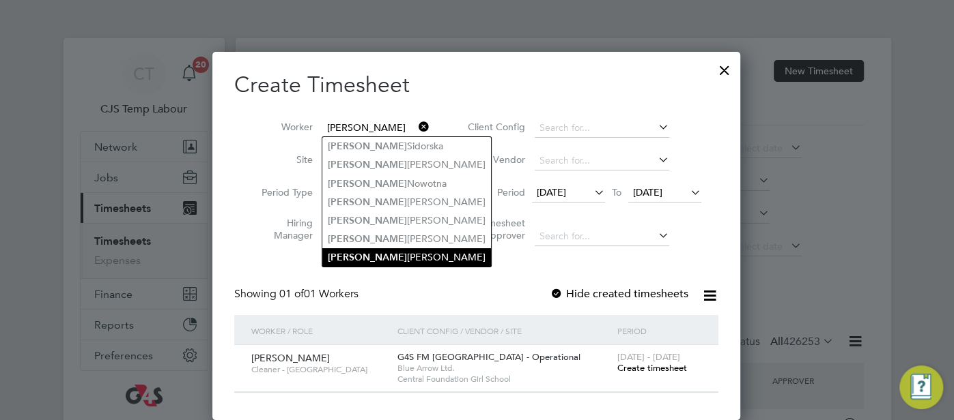
click at [438, 259] on li "Natalia Helena Chissano Kambole" at bounding box center [406, 257] width 169 height 18
type input "[PERSON_NAME] [PERSON_NAME] Kambole"
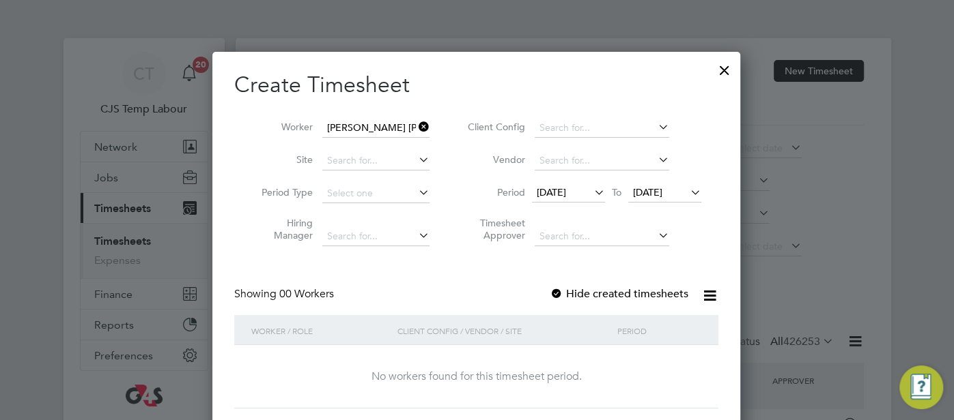
click at [662, 188] on span "[DATE]" at bounding box center [647, 192] width 29 height 12
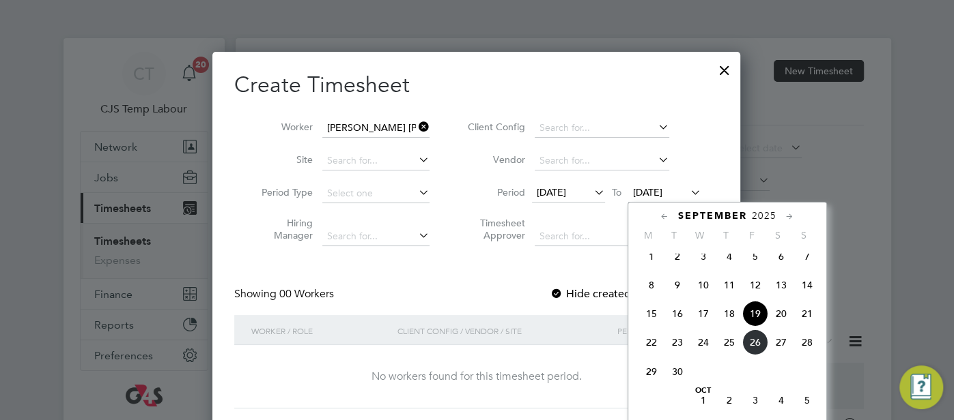
click at [751, 356] on span "26" at bounding box center [755, 343] width 26 height 26
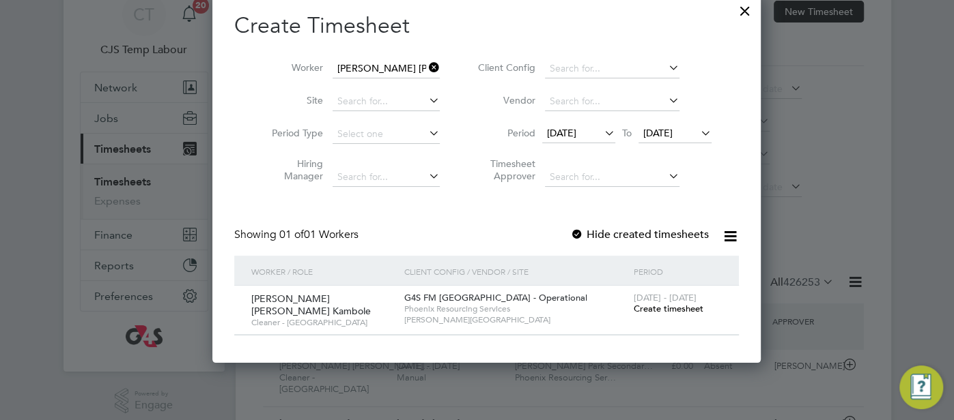
click at [633, 306] on span "Create timesheet" at bounding box center [668, 309] width 70 height 12
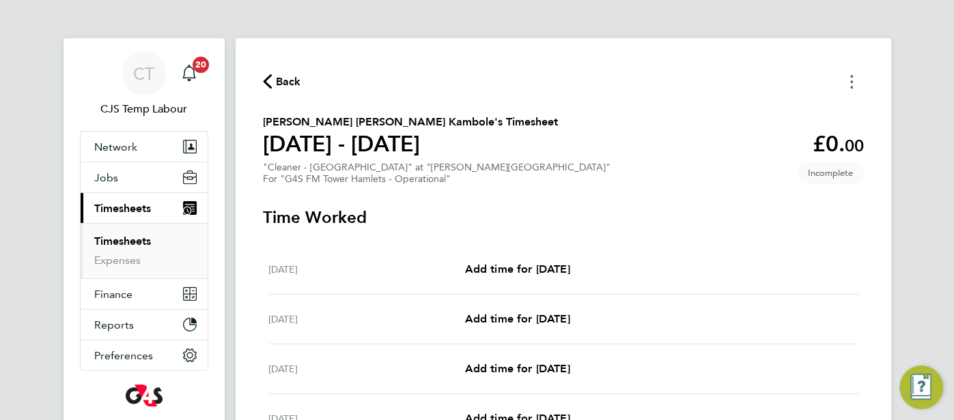
click at [851, 76] on circle "Timesheets Menu" at bounding box center [851, 76] width 3 height 3
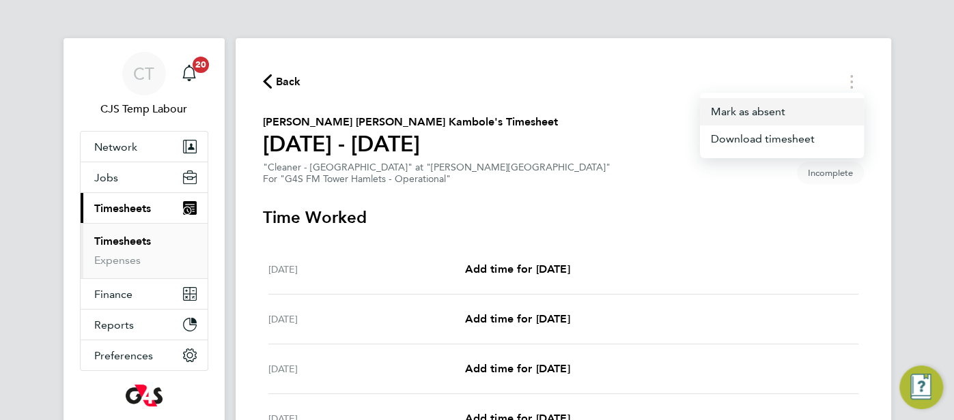
click at [767, 116] on button "Mark as absent" at bounding box center [782, 111] width 164 height 27
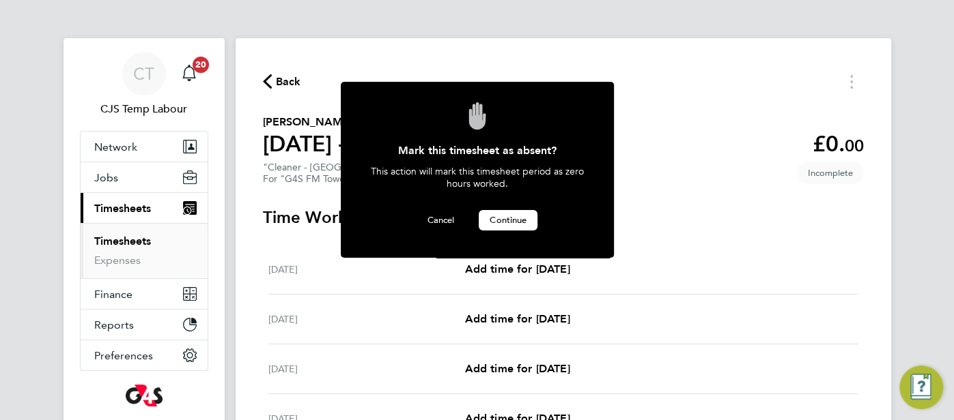
click at [519, 223] on span "Continue" at bounding box center [507, 220] width 37 height 12
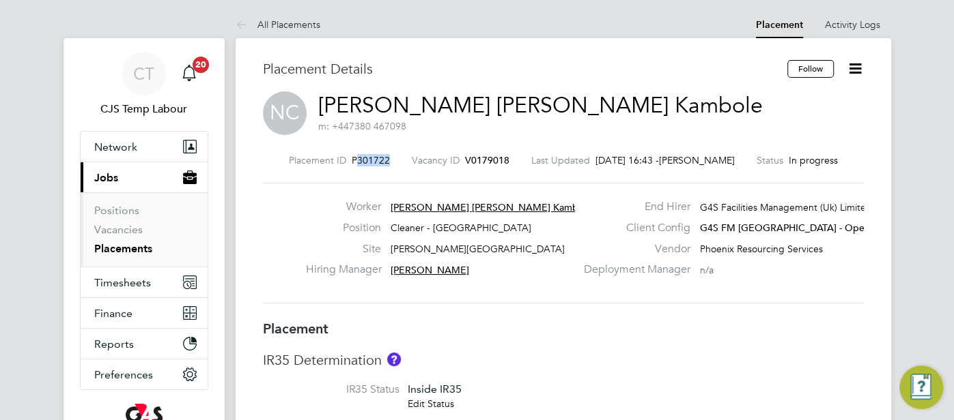
drag, startPoint x: 389, startPoint y: 160, endPoint x: 354, endPoint y: 162, distance: 34.8
click at [354, 162] on div "Placement ID P301722 Vacancy ID V0179018 Last Updated [DATE] 16:43 - [PERSON_NA…" at bounding box center [563, 160] width 601 height 12
copy span "301722"
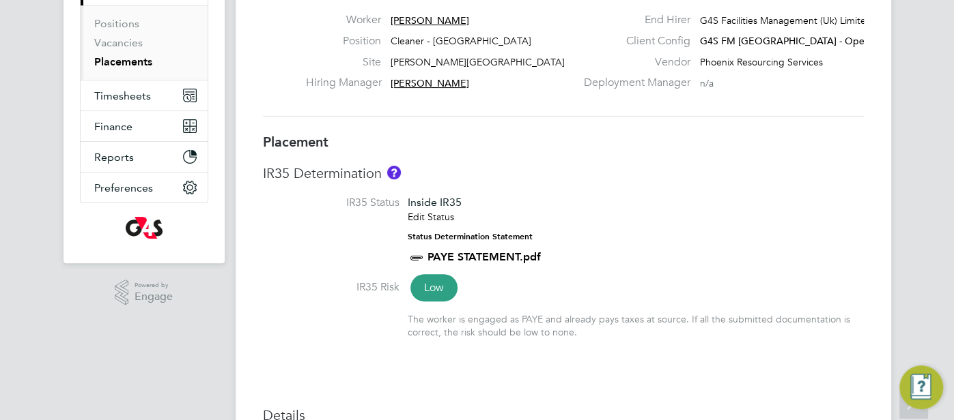
scroll to position [51, 0]
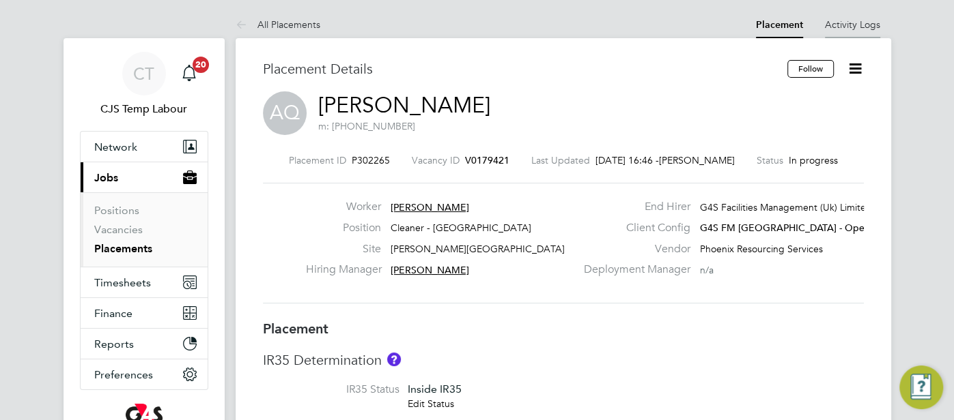
click at [875, 23] on link "Activity Logs" at bounding box center [852, 24] width 55 height 12
